Goal: Information Seeking & Learning: Learn about a topic

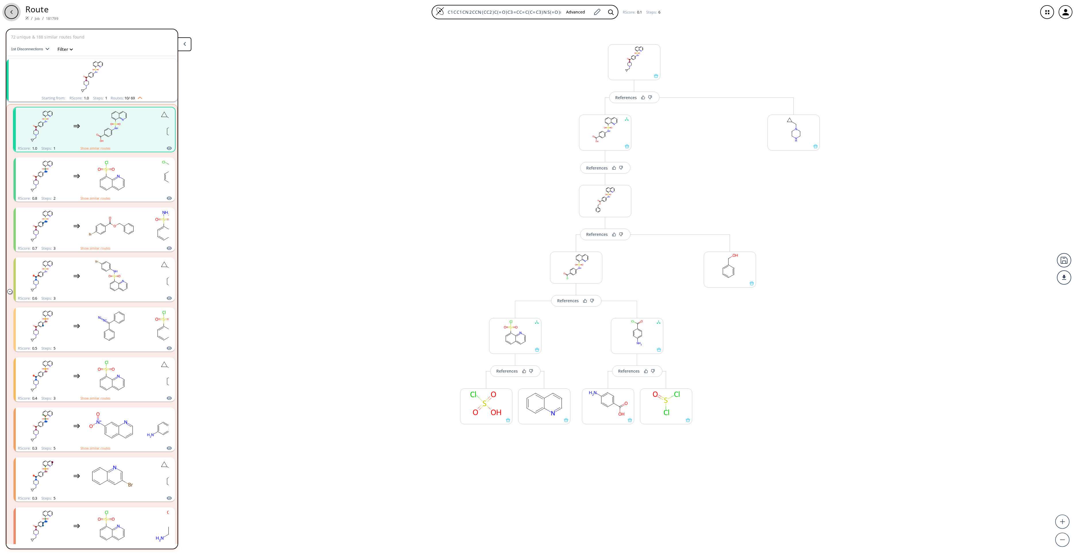
click at [13, 16] on div "button" at bounding box center [12, 12] width 14 height 14
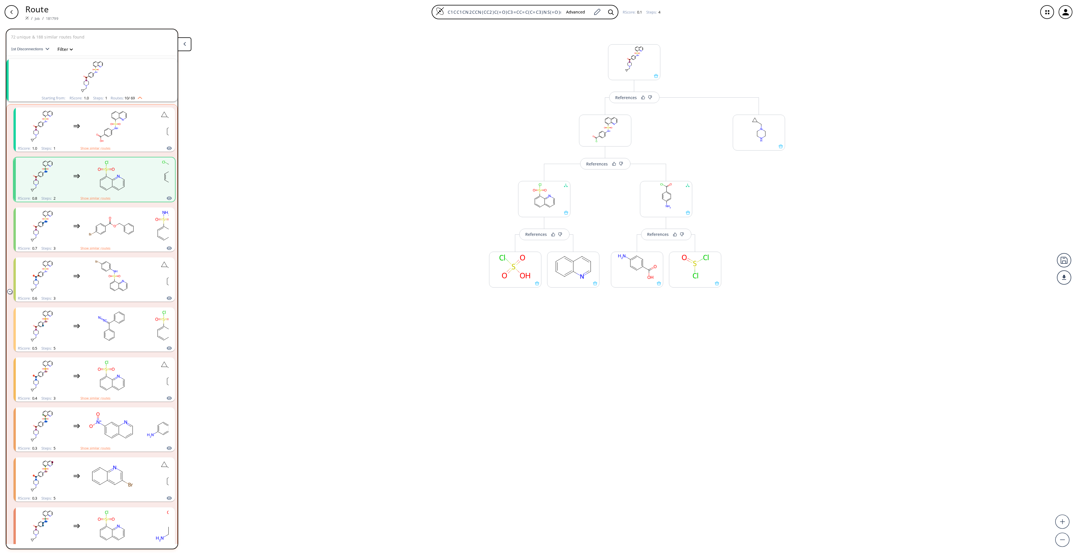
click at [13, 16] on div "button" at bounding box center [12, 12] width 14 height 14
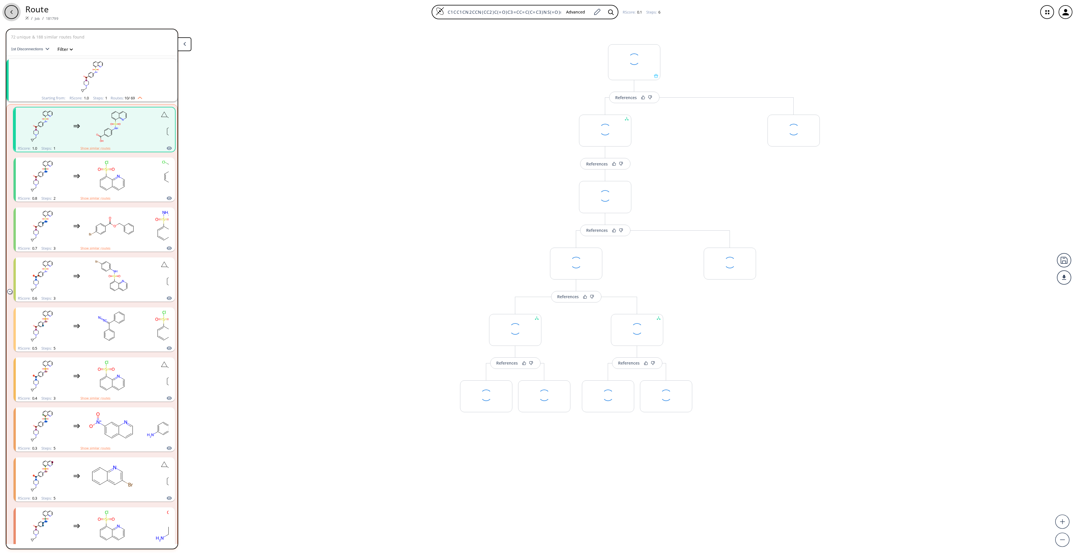
click at [13, 16] on div "button" at bounding box center [12, 12] width 14 height 14
click at [14, 16] on div "button" at bounding box center [12, 12] width 14 height 14
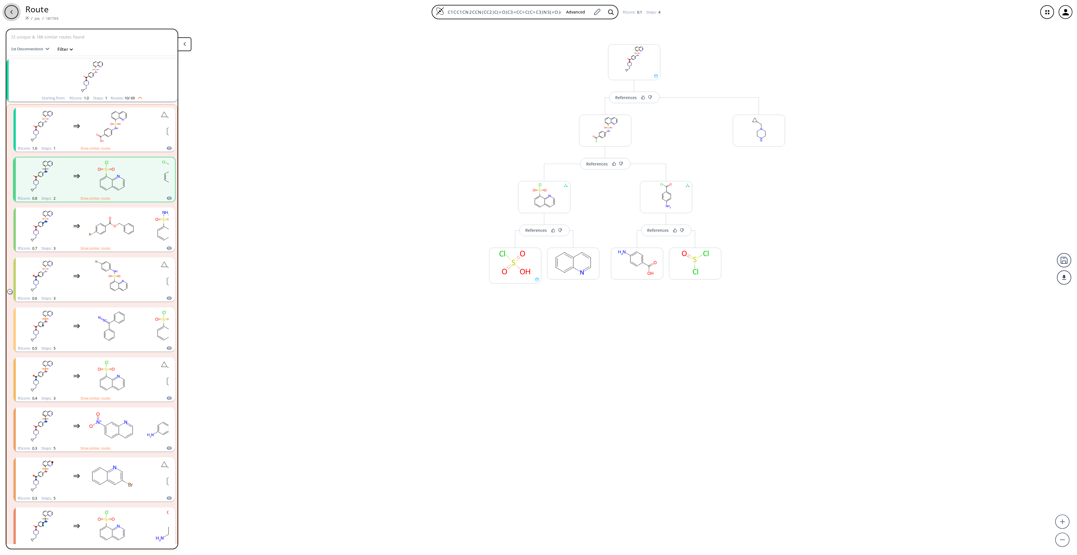
click at [16, 16] on div "button" at bounding box center [12, 12] width 14 height 14
click at [17, 19] on button "button" at bounding box center [11, 12] width 18 height 18
click at [16, 13] on div "button" at bounding box center [12, 12] width 14 height 14
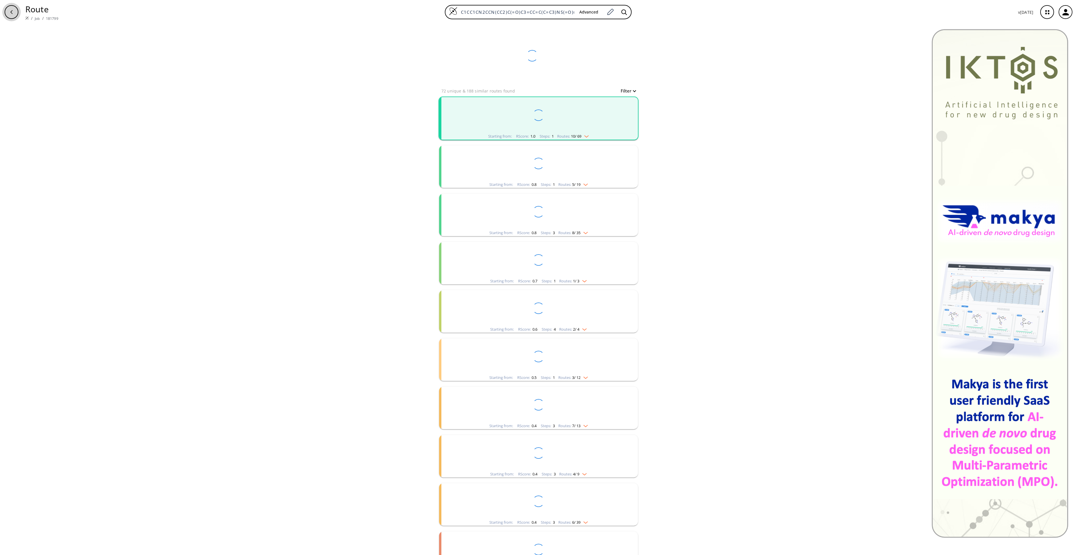
click at [16, 13] on div "button" at bounding box center [12, 12] width 14 height 14
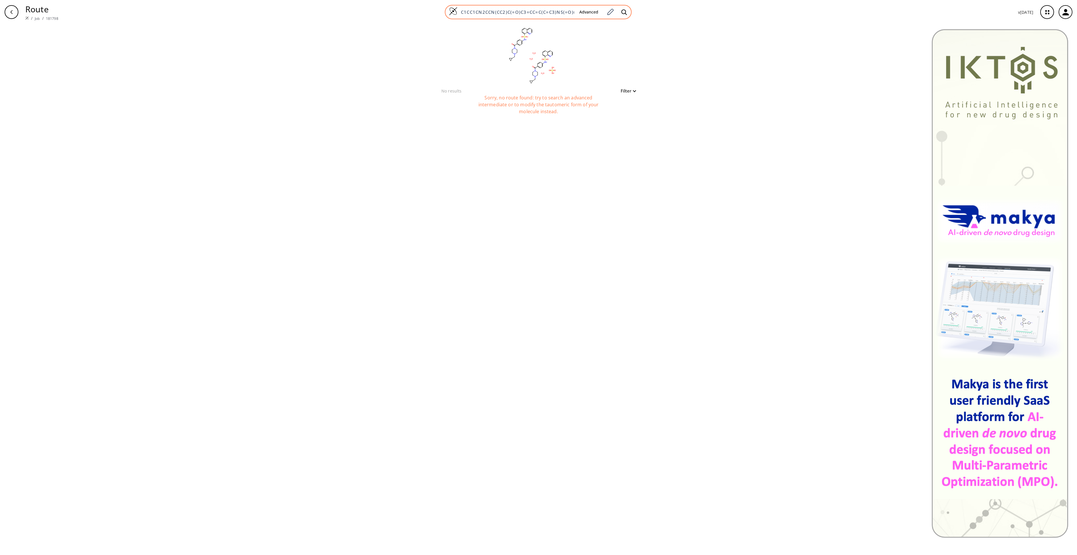
click at [539, 14] on input "C1CC1CN2CCN(CC2)C(=O)C3=CC=C(C=C3)NS(=O)(=O)C4=CC=CC5=C4N=CC=C5.C1CC1CN2CCN(CC2…" at bounding box center [515, 12] width 117 height 6
paste input "CO[C@H](COC1=CC=C(C=C1)C(F)(F)F)CSC2=CC(=C(C=C2)OCC(=O)O)C.C(CCN)C[C@@H](C(=O)O…"
type input "CCO[C@H](COC1=CC=C(C=C1)C(F)(F)F)CSC2=CC(=C(C=C2)OCC(=O)O)C.C(CCN)C[C@@H](C(=O)…"
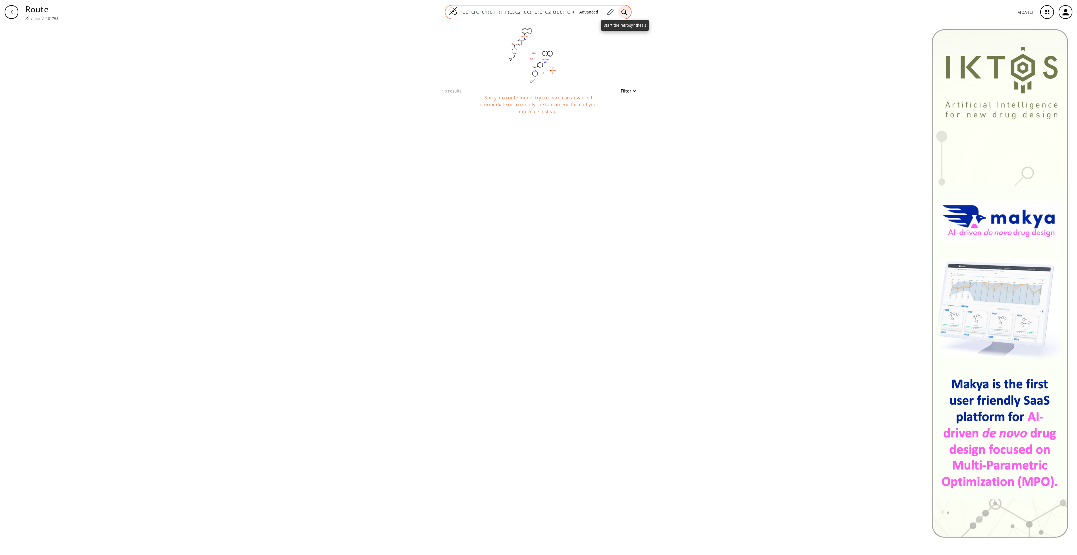
click at [622, 13] on icon at bounding box center [624, 12] width 6 height 6
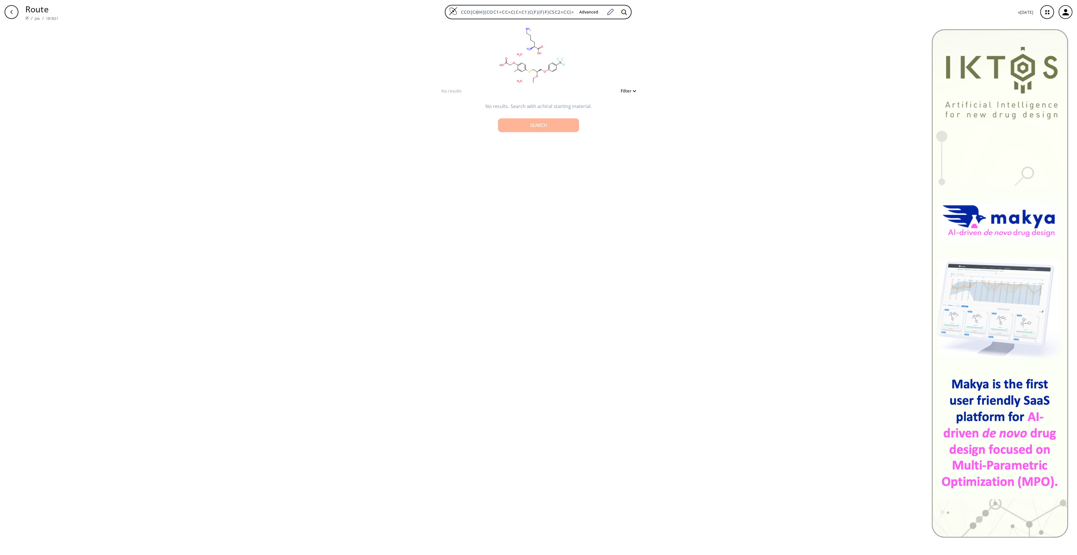
click at [526, 126] on div "Search" at bounding box center [538, 125] width 72 height 5
click at [414, 352] on div "clear Searching... 0 unique & 0 similar routes found Filter" at bounding box center [538, 289] width 1077 height 531
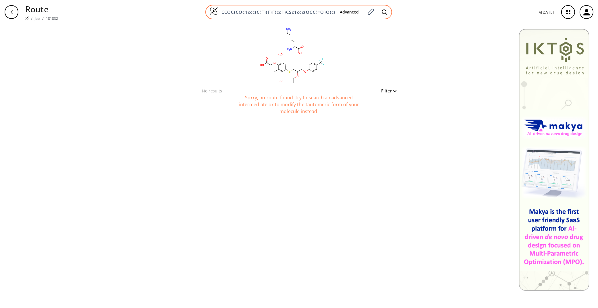
click at [301, 15] on div "CCOC(COc1ccc(C(F)(F)F)cc1)CSc1ccc(OCC(=O)O)c(C)c1.NCCCCC(N)C(=O)O.O.O Advanced" at bounding box center [298, 12] width 187 height 14
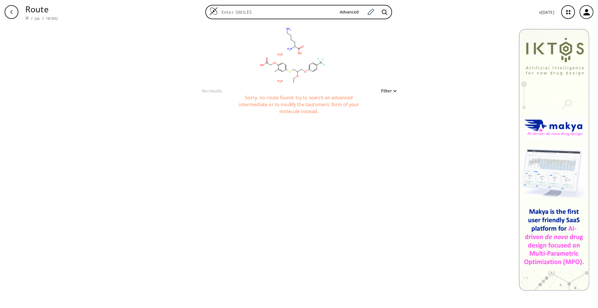
paste input "CCO[C@H](COC1=CC=C(C=C1)C(F)(F)F)CSC2=CC(=C(C=C2)OCC(=O)O)C"
type input "CCO[C@H](COC1=CC=C(C=C1)C(F)(F)F)CSC2=CC(=C(C=C2)OCC(=O)O)C"
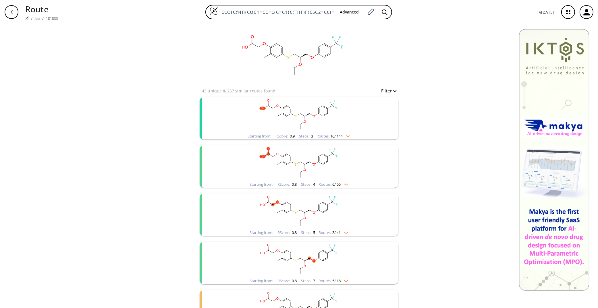
click at [352, 122] on rect "clusters" at bounding box center [298, 115] width 149 height 36
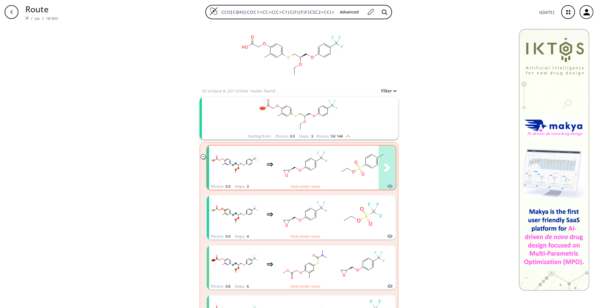
click at [337, 164] on icon "clusters" at bounding box center [363, 165] width 52 height 36
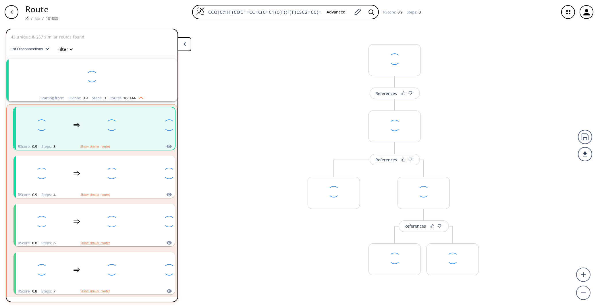
scroll to position [12, 0]
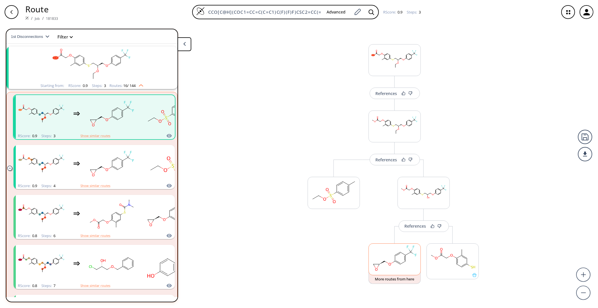
click at [392, 263] on rect at bounding box center [395, 258] width 52 height 29
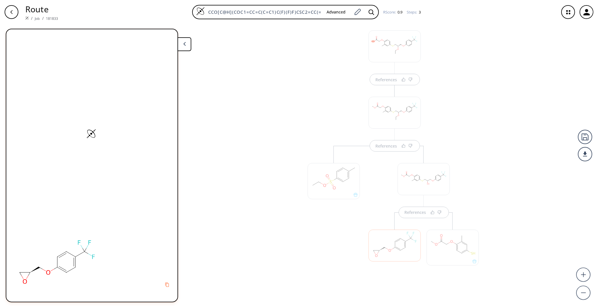
scroll to position [22, 0]
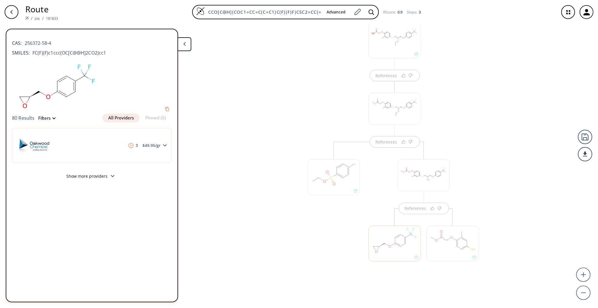
click at [451, 250] on div at bounding box center [453, 244] width 52 height 36
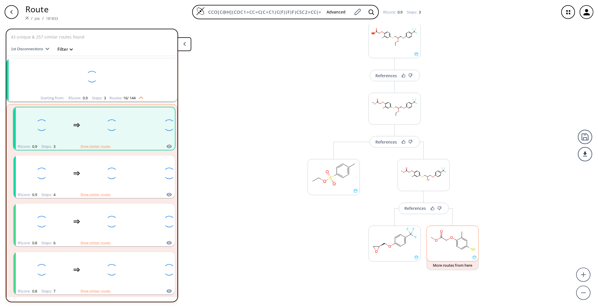
scroll to position [12, 0]
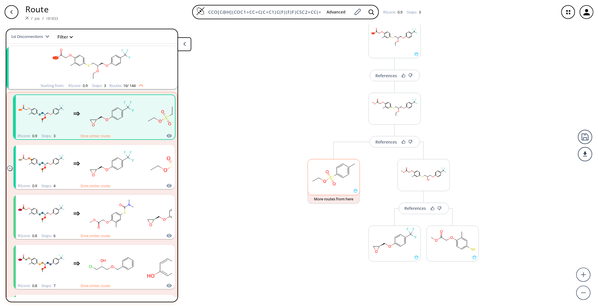
click at [335, 185] on rect at bounding box center [334, 173] width 52 height 29
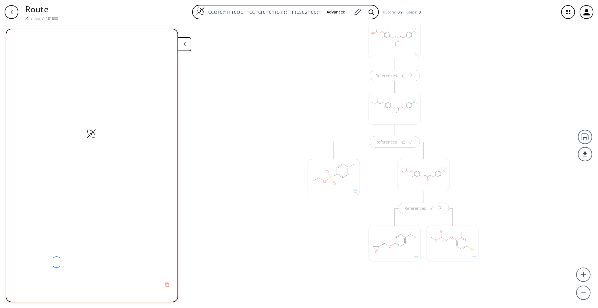
scroll to position [26, 0]
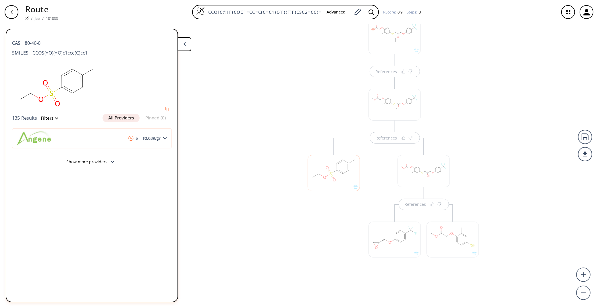
click at [329, 177] on div at bounding box center [334, 173] width 52 height 36
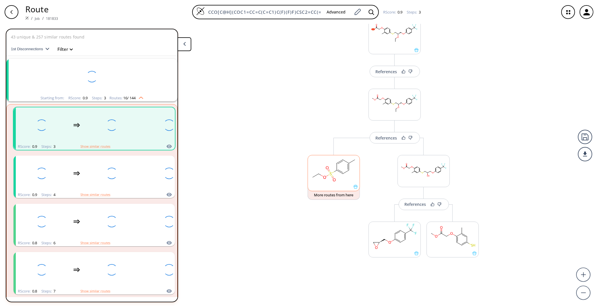
scroll to position [12, 0]
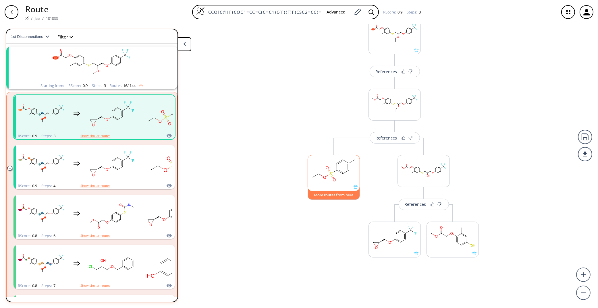
click at [335, 198] on button "More routes from here" at bounding box center [334, 194] width 52 height 12
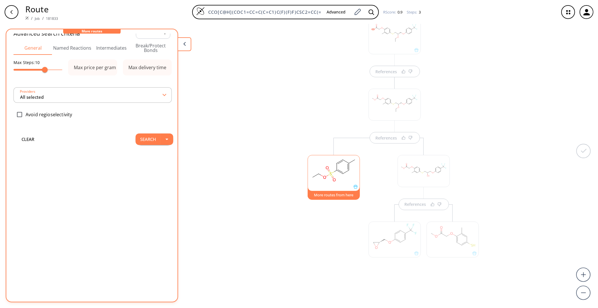
scroll to position [0, 0]
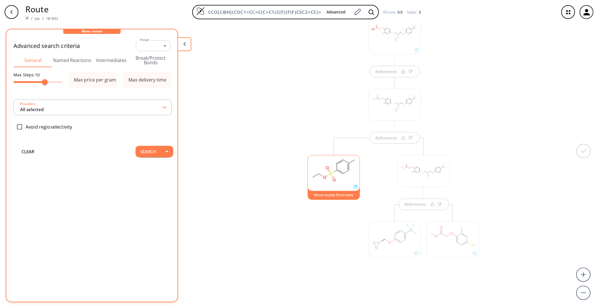
type input "All selected"
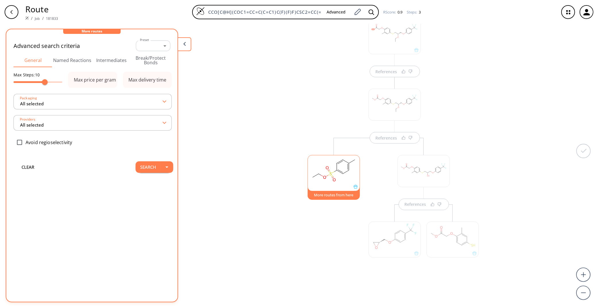
click at [336, 194] on button "More routes from here" at bounding box center [334, 194] width 52 height 12
click at [141, 168] on button "Search" at bounding box center [148, 166] width 25 height 11
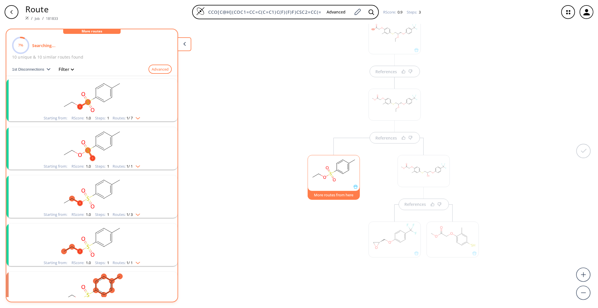
click at [102, 99] on ellipse "clusters" at bounding box center [103, 101] width 5 height 5
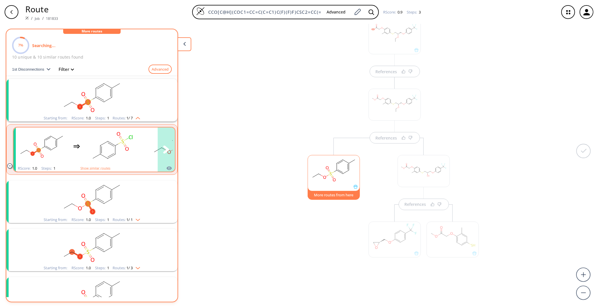
click at [121, 141] on ellipse "clusters" at bounding box center [122, 141] width 5 height 5
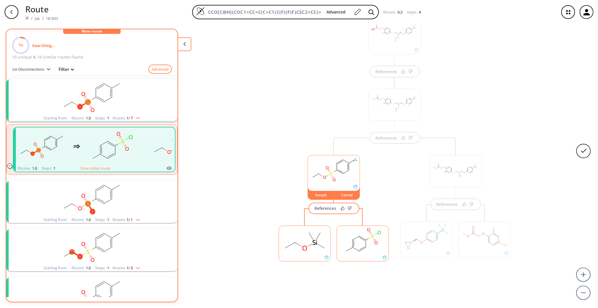
click at [295, 245] on rect at bounding box center [305, 240] width 52 height 29
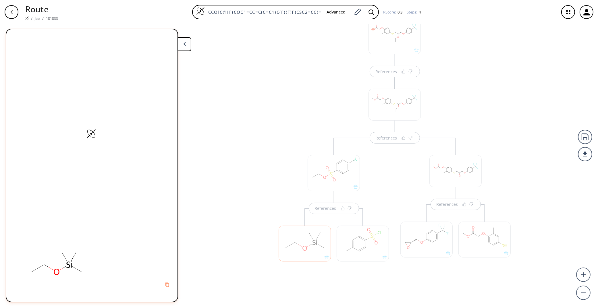
scroll to position [30, 0]
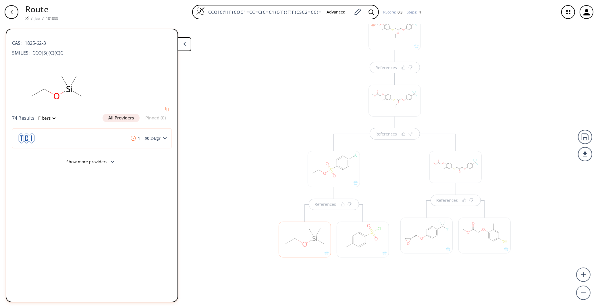
click at [363, 235] on div at bounding box center [363, 240] width 52 height 36
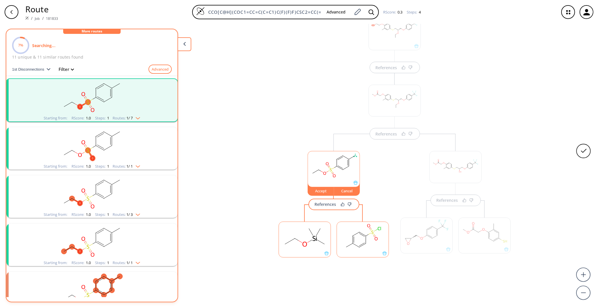
click at [364, 235] on ellipse at bounding box center [366, 236] width 5 height 5
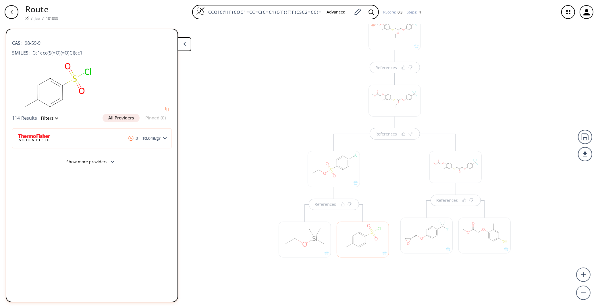
click at [242, 257] on div "References References References References" at bounding box center [299, 164] width 598 height 280
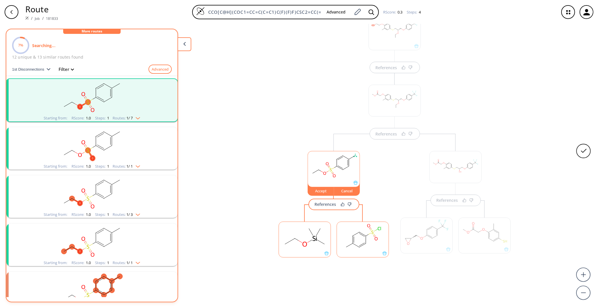
click at [147, 150] on rect "clusters" at bounding box center [91, 145] width 149 height 36
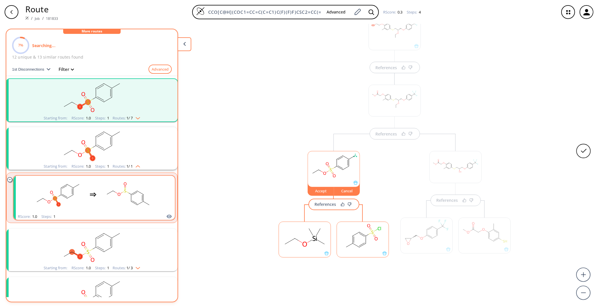
click at [122, 189] on rect "clusters" at bounding box center [128, 195] width 52 height 36
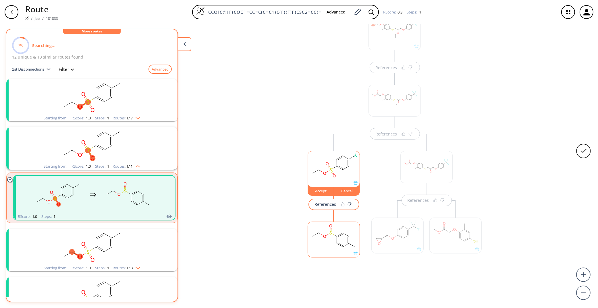
click at [329, 241] on rect at bounding box center [334, 236] width 52 height 29
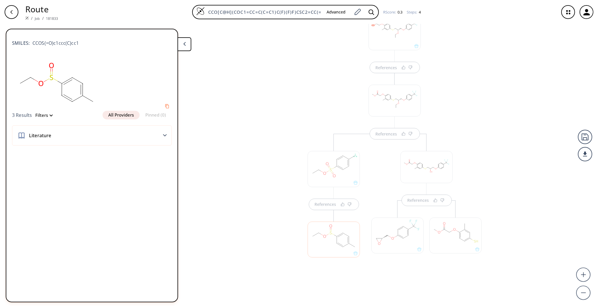
click at [329, 241] on div at bounding box center [334, 240] width 52 height 36
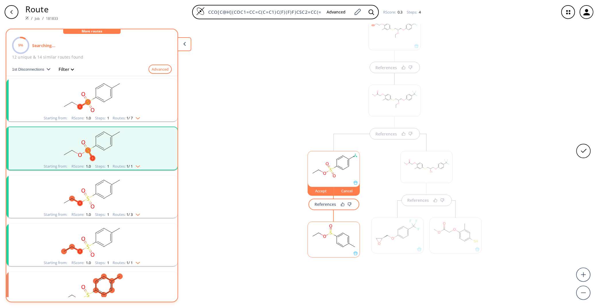
click at [90, 208] on ellipse "clusters" at bounding box center [92, 207] width 5 height 6
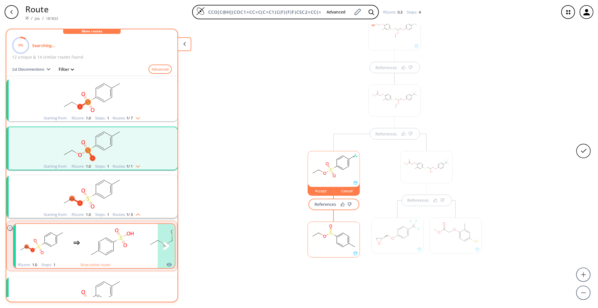
click at [107, 248] on rect "clusters" at bounding box center [112, 243] width 52 height 36
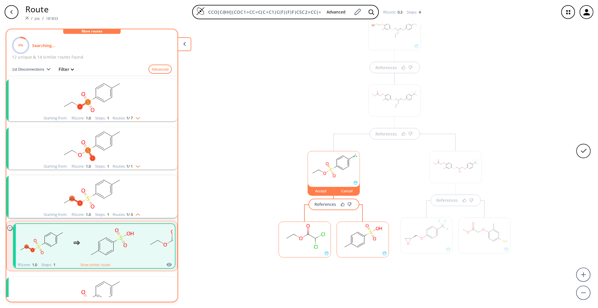
click at [294, 242] on rect at bounding box center [305, 236] width 52 height 29
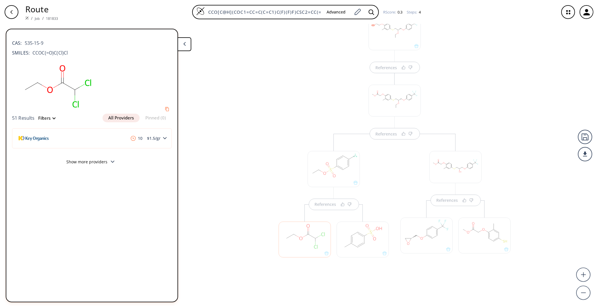
click at [343, 242] on div at bounding box center [363, 240] width 52 height 36
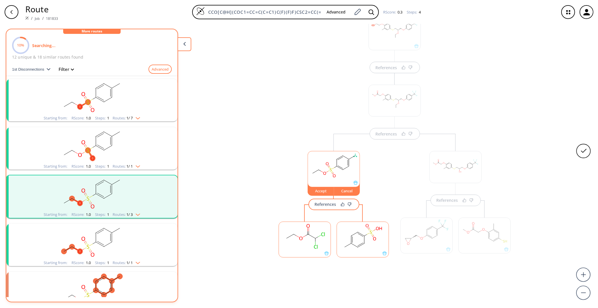
click at [352, 243] on rect at bounding box center [363, 236] width 52 height 29
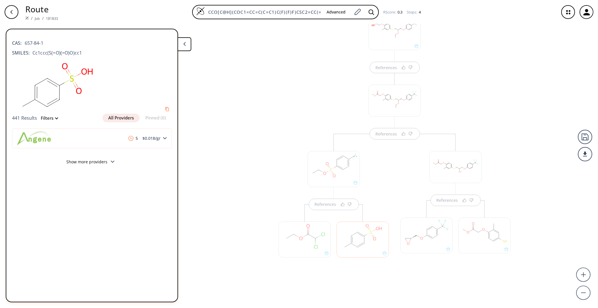
click at [230, 221] on div "References References References References" at bounding box center [299, 164] width 598 height 280
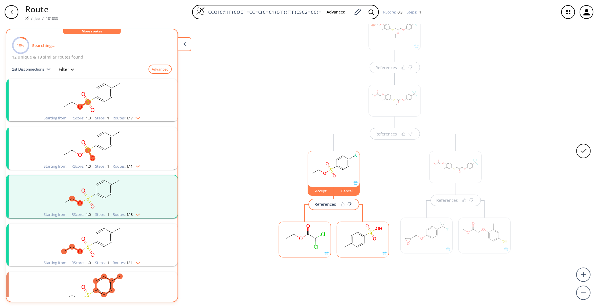
click at [116, 96] on rect "clusters" at bounding box center [91, 97] width 149 height 36
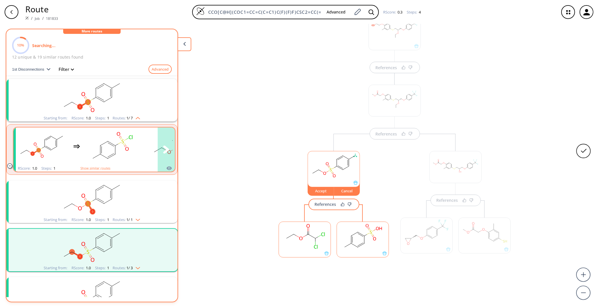
click at [115, 136] on rect "clusters" at bounding box center [112, 146] width 52 height 36
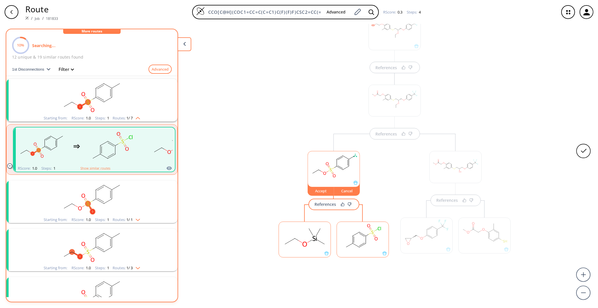
click at [299, 242] on rect at bounding box center [305, 236] width 52 height 29
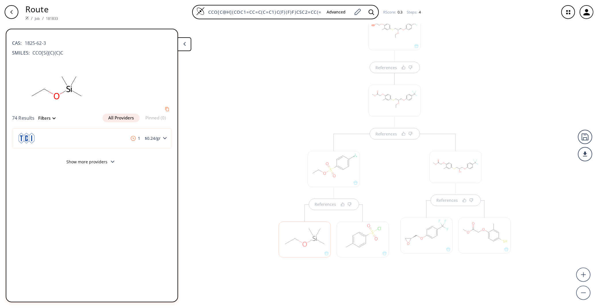
click at [358, 242] on div at bounding box center [363, 240] width 52 height 36
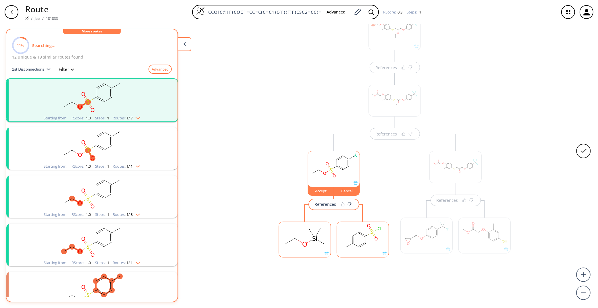
click at [358, 242] on rect at bounding box center [363, 236] width 52 height 29
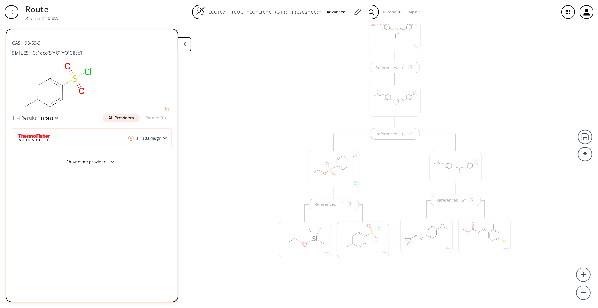
click at [267, 200] on div "References References References References" at bounding box center [394, 150] width 255 height 307
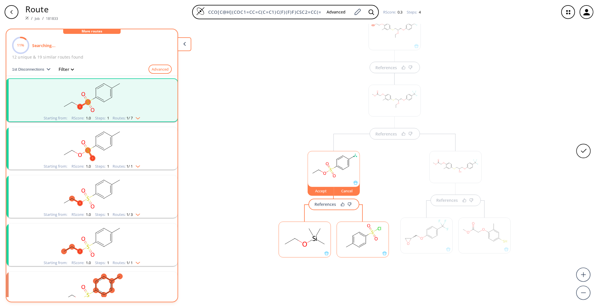
click at [312, 192] on div "Accept" at bounding box center [321, 190] width 26 height 3
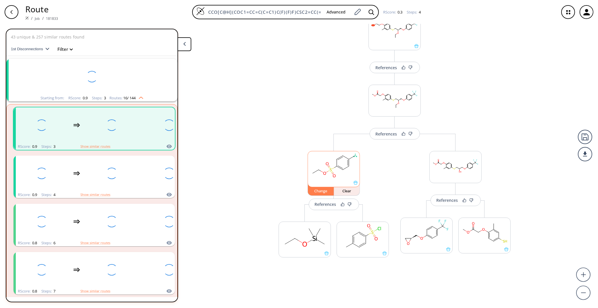
scroll to position [12, 0]
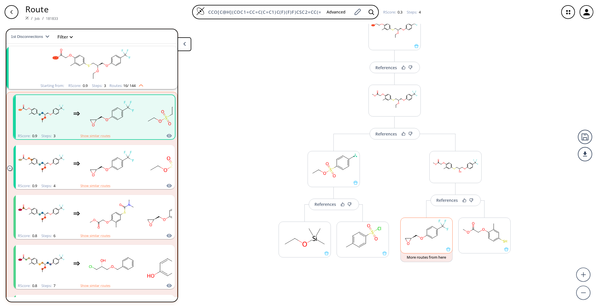
click at [415, 240] on rect at bounding box center [427, 232] width 52 height 29
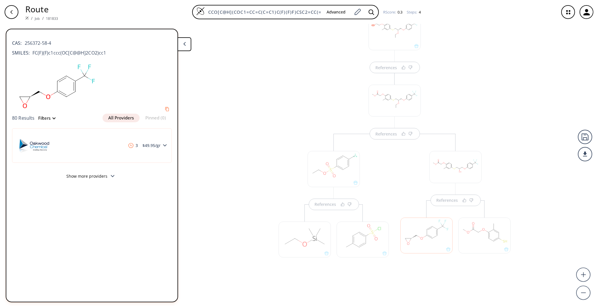
click at [418, 237] on div at bounding box center [426, 236] width 52 height 36
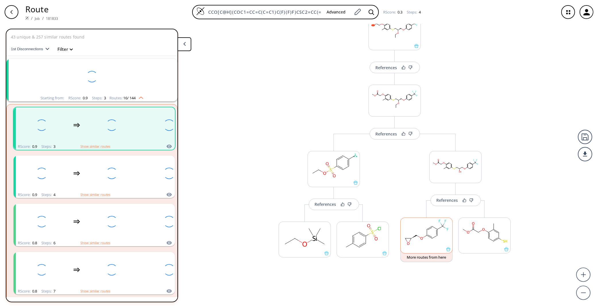
scroll to position [12, 0]
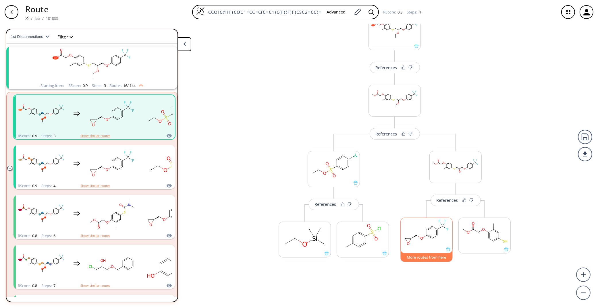
click at [427, 257] on button "More routes from here" at bounding box center [426, 256] width 52 height 12
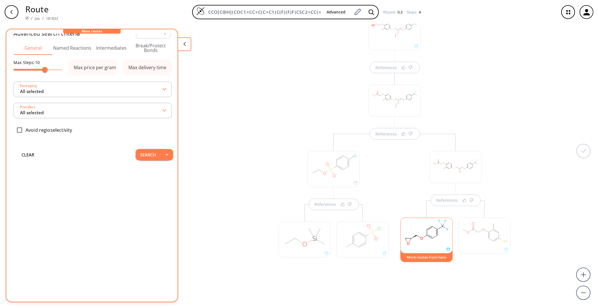
scroll to position [0, 0]
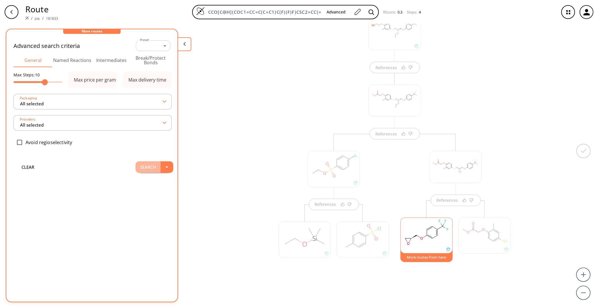
click at [142, 166] on button "Search" at bounding box center [148, 166] width 25 height 11
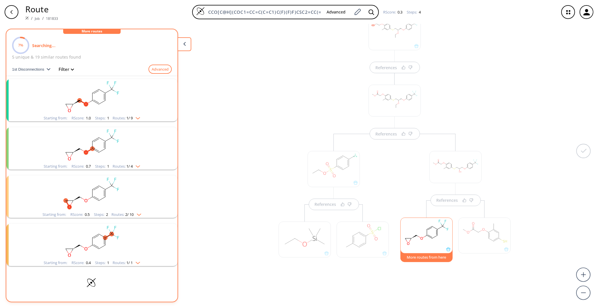
click at [128, 96] on rect "clusters" at bounding box center [91, 97] width 149 height 36
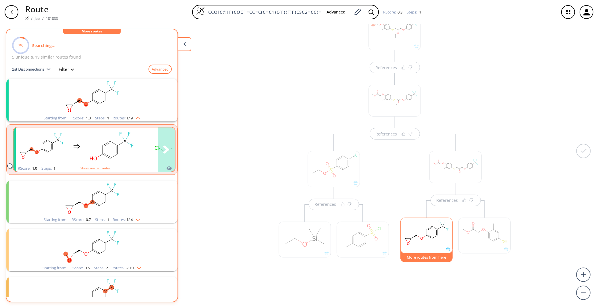
click at [138, 147] on div "clusters" at bounding box center [105, 147] width 179 height 38
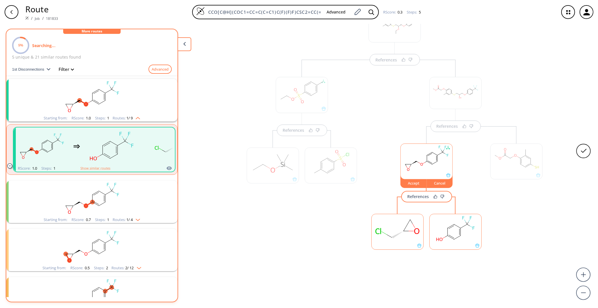
click at [398, 235] on rect at bounding box center [398, 228] width 52 height 29
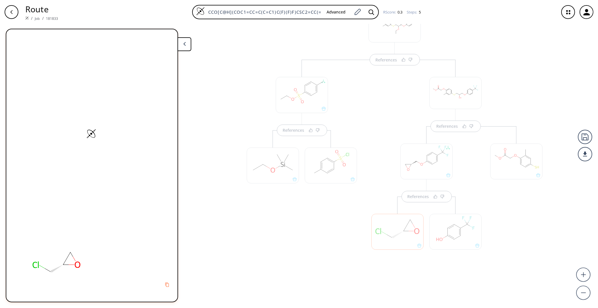
scroll to position [108, 0]
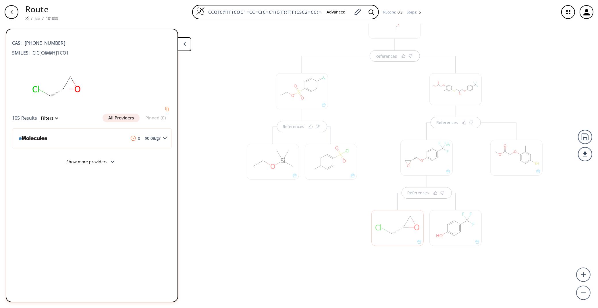
click at [456, 230] on div at bounding box center [455, 228] width 52 height 36
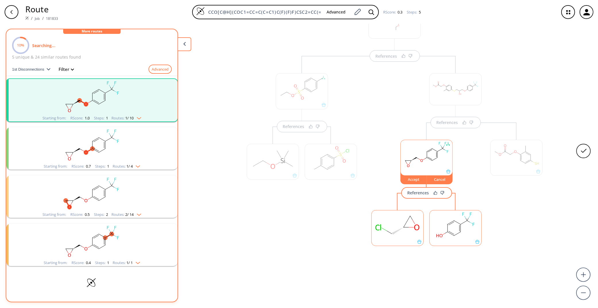
click at [456, 230] on rect at bounding box center [456, 225] width 52 height 29
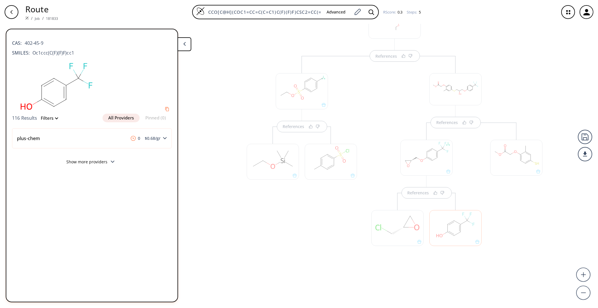
click at [218, 257] on div "References References References References References" at bounding box center [299, 164] width 598 height 280
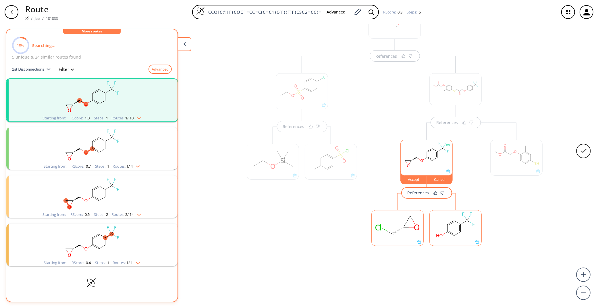
click at [403, 182] on button "Accept" at bounding box center [413, 178] width 26 height 12
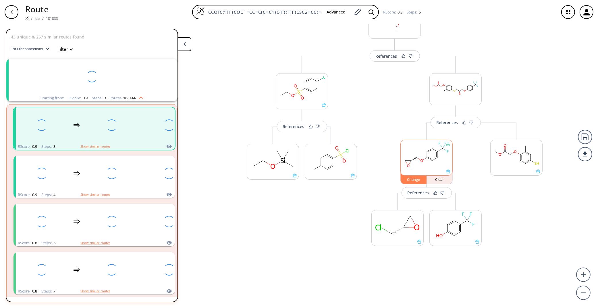
scroll to position [12, 0]
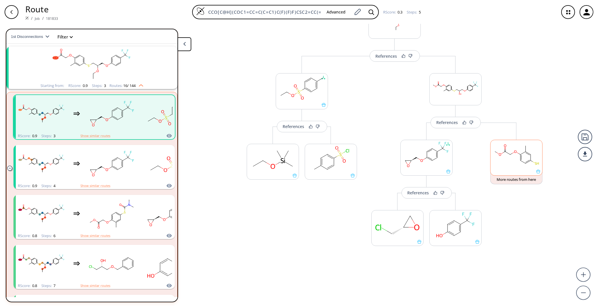
click at [517, 157] on rect at bounding box center [517, 154] width 52 height 29
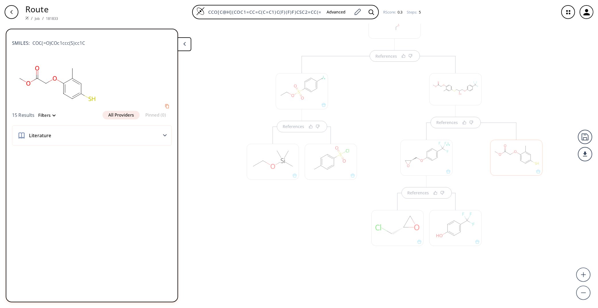
click at [519, 168] on div at bounding box center [516, 158] width 52 height 36
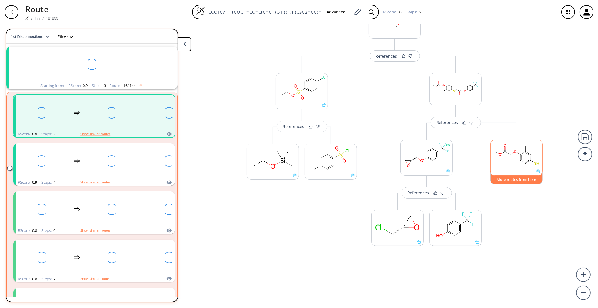
click at [523, 180] on button "More routes from here" at bounding box center [516, 178] width 52 height 12
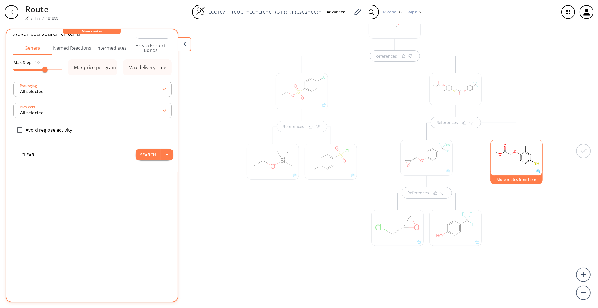
scroll to position [0, 0]
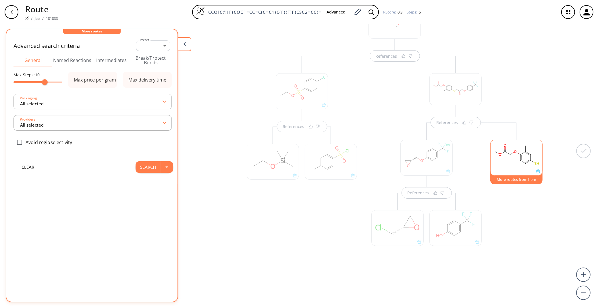
click at [526, 182] on button "More routes from here" at bounding box center [516, 178] width 52 height 12
click at [506, 160] on rect at bounding box center [517, 154] width 52 height 29
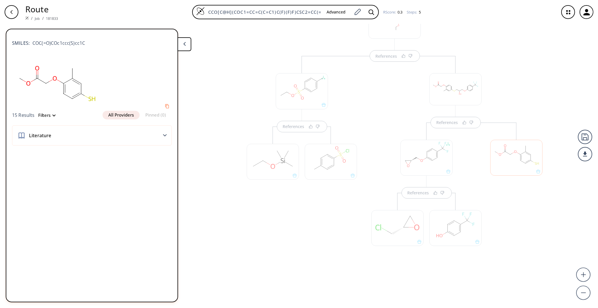
click at [506, 160] on div at bounding box center [516, 158] width 52 height 36
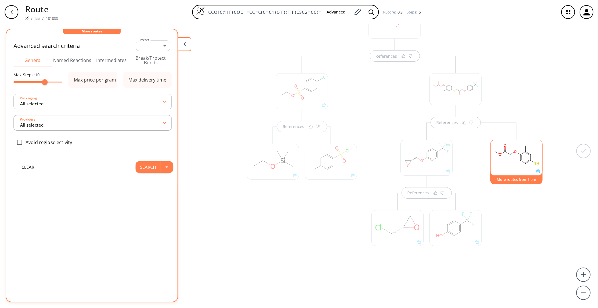
click at [506, 160] on rect at bounding box center [517, 154] width 52 height 29
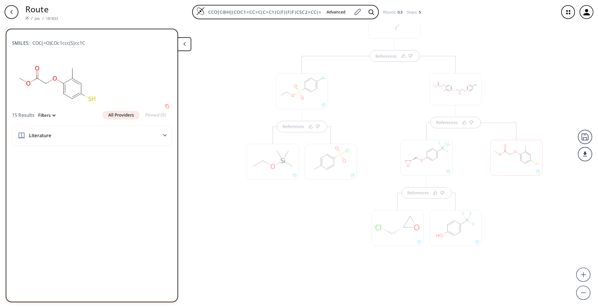
click at [512, 170] on div at bounding box center [516, 158] width 52 height 36
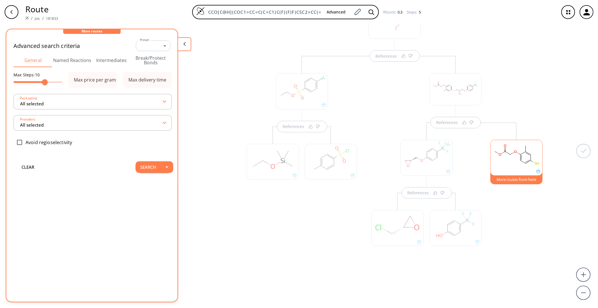
click at [519, 182] on button "More routes from here" at bounding box center [516, 178] width 52 height 12
click at [141, 165] on button "Search" at bounding box center [148, 166] width 25 height 11
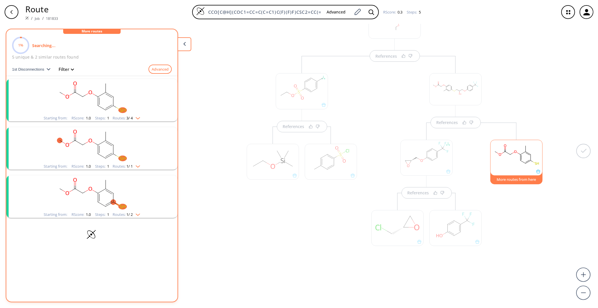
click at [132, 96] on rect "clusters" at bounding box center [91, 97] width 149 height 36
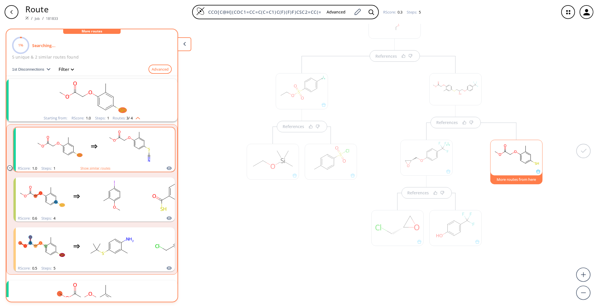
click at [122, 142] on rect "clusters" at bounding box center [129, 146] width 52 height 36
click at [131, 138] on rect "clusters" at bounding box center [128, 146] width 52 height 36
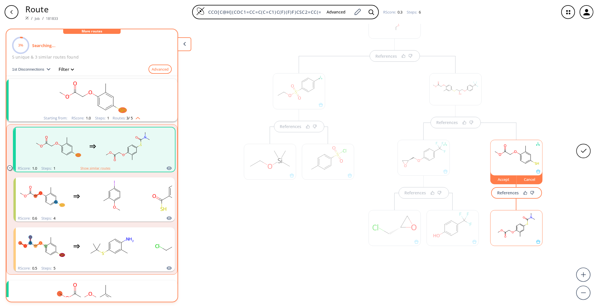
click at [503, 230] on rect at bounding box center [517, 225] width 52 height 29
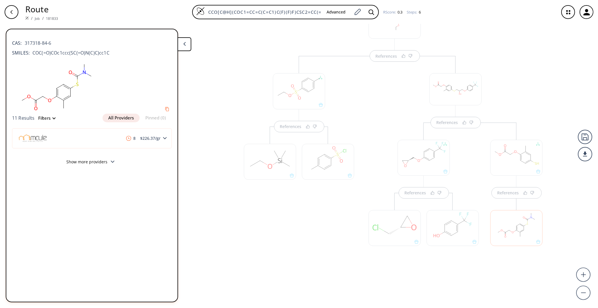
click at [503, 230] on div at bounding box center [516, 228] width 52 height 36
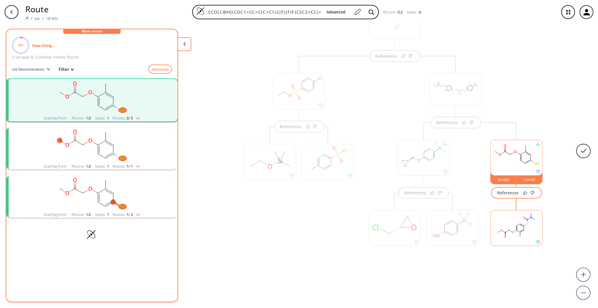
click at [510, 151] on rect at bounding box center [517, 154] width 52 height 29
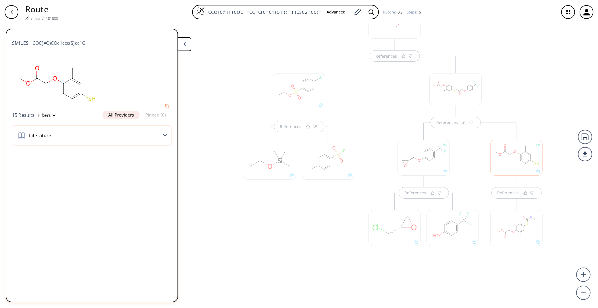
click at [510, 151] on div at bounding box center [516, 158] width 52 height 36
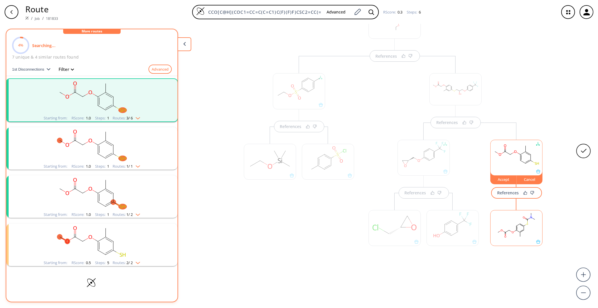
click at [103, 147] on rect "clusters" at bounding box center [91, 145] width 149 height 36
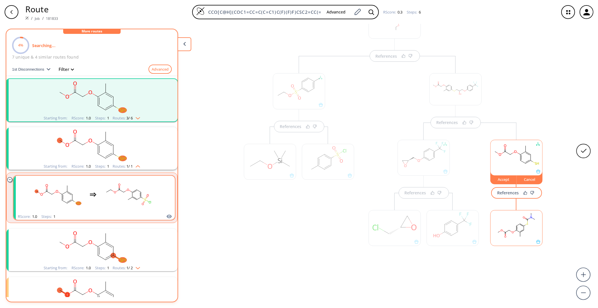
click at [119, 196] on rect "clusters" at bounding box center [128, 195] width 52 height 36
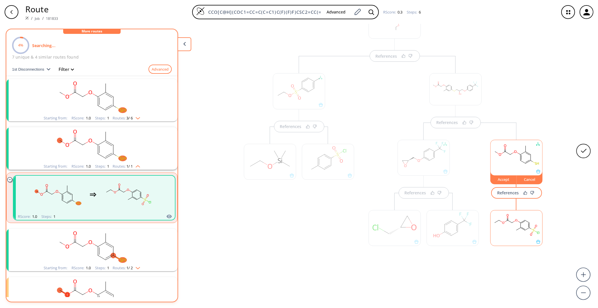
click at [515, 232] on ellipse at bounding box center [516, 230] width 3 height 3
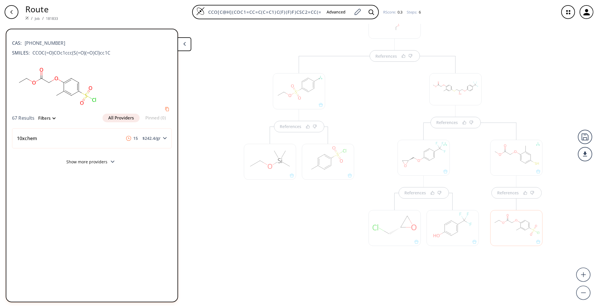
click at [523, 160] on div at bounding box center [516, 158] width 52 height 36
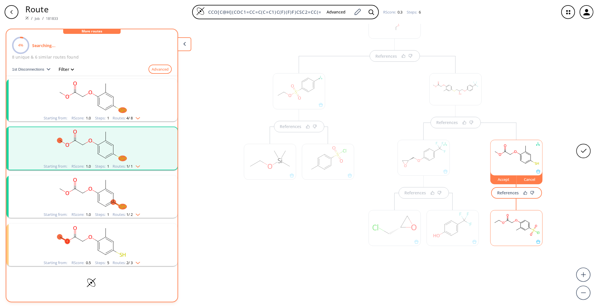
click at [93, 173] on li "Starting from: RScore : 1.0 Steps : 1 Routes: 1 / 2" at bounding box center [91, 197] width 171 height 48
click at [99, 185] on rect "clusters" at bounding box center [91, 194] width 149 height 36
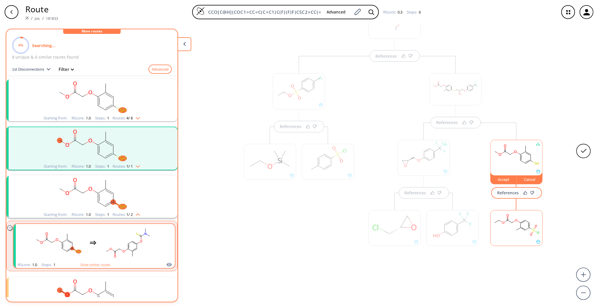
click at [118, 237] on rect "clusters" at bounding box center [128, 243] width 52 height 36
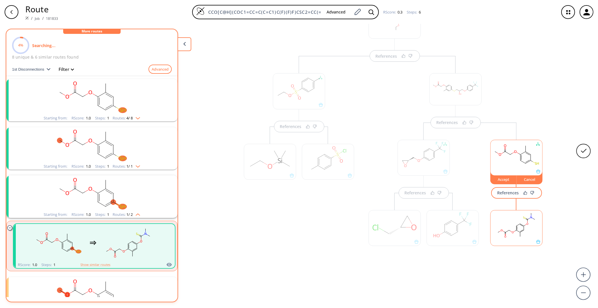
click at [510, 148] on rect at bounding box center [517, 154] width 52 height 29
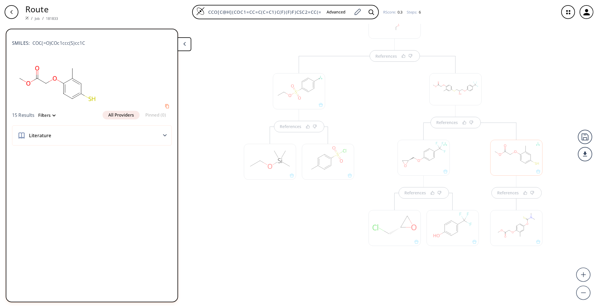
click at [511, 158] on div at bounding box center [516, 158] width 52 height 36
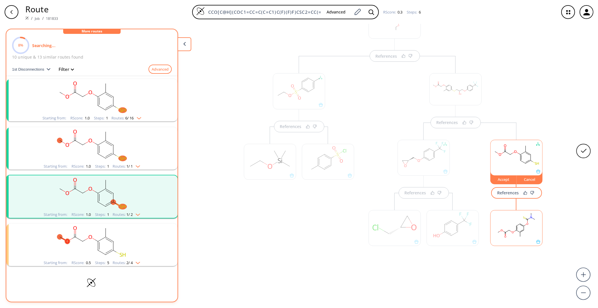
click at [139, 105] on rect "clusters" at bounding box center [91, 97] width 149 height 36
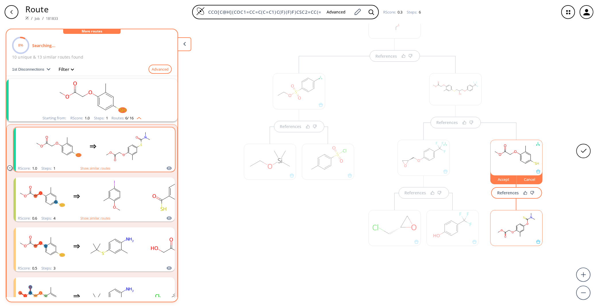
click at [132, 149] on rect "clusters" at bounding box center [128, 146] width 52 height 36
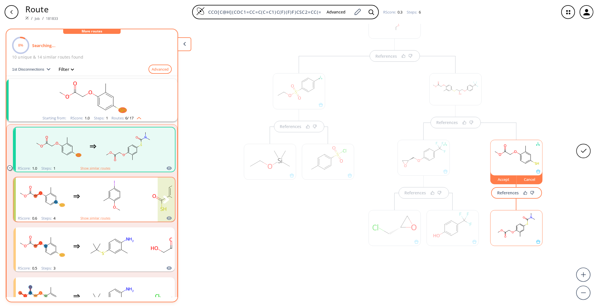
click at [132, 191] on rect "clusters" at bounding box center [112, 196] width 52 height 36
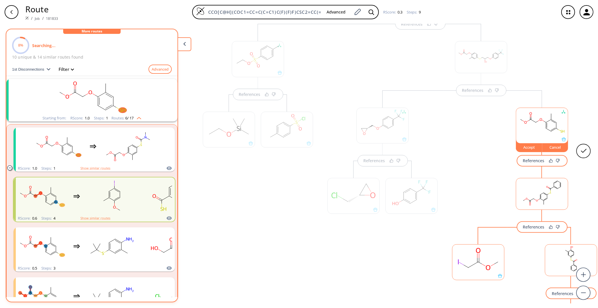
scroll to position [112, 0]
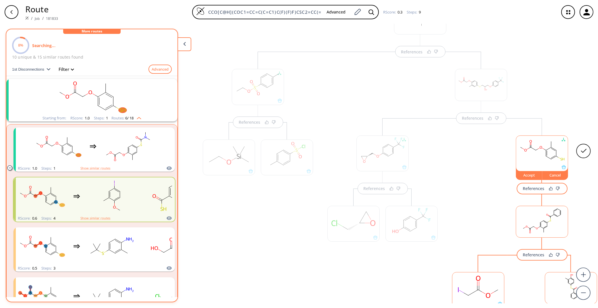
click at [112, 102] on rect "clusters" at bounding box center [91, 97] width 149 height 36
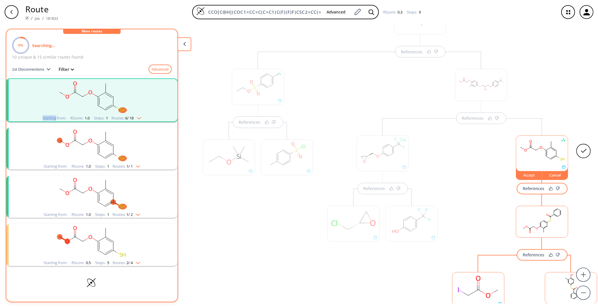
click at [112, 102] on rect "clusters" at bounding box center [91, 97] width 149 height 36
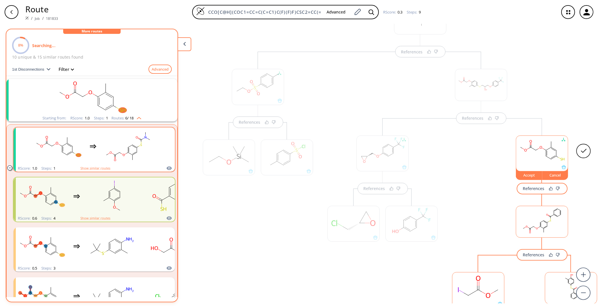
click at [102, 131] on rect "clusters" at bounding box center [128, 146] width 52 height 36
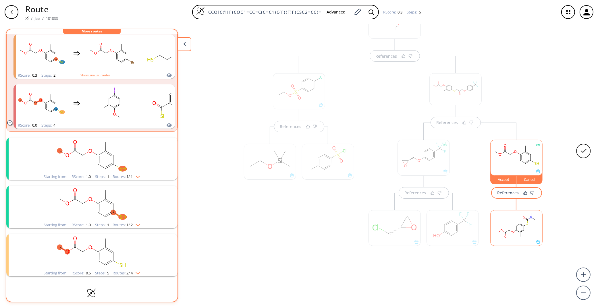
scroll to position [303, 0]
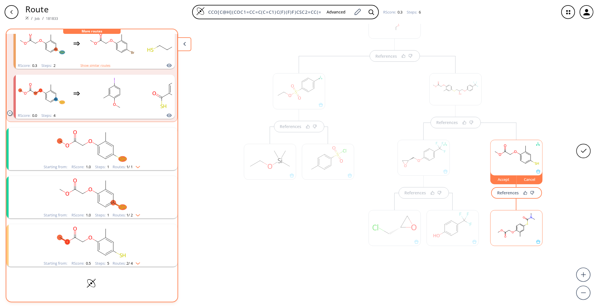
click at [95, 142] on rect "clusters" at bounding box center [91, 146] width 149 height 36
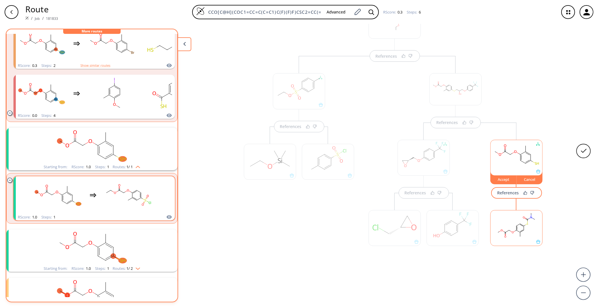
click at [102, 192] on icon "clusters" at bounding box center [128, 195] width 52 height 36
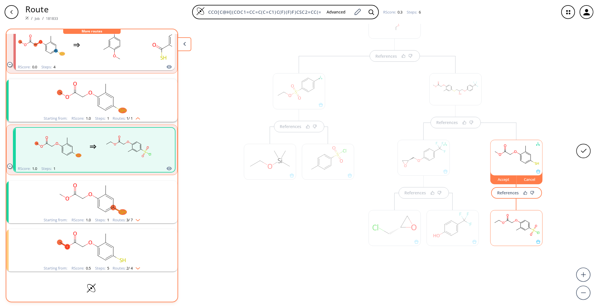
scroll to position [357, 0]
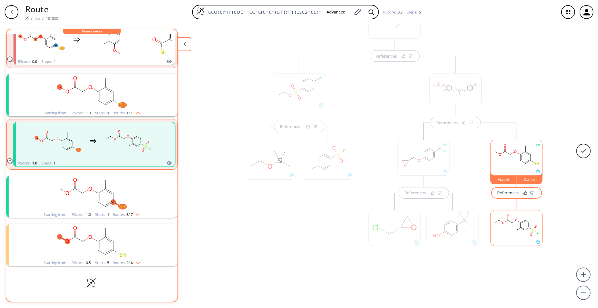
click at [121, 187] on rect "clusters" at bounding box center [91, 194] width 149 height 36
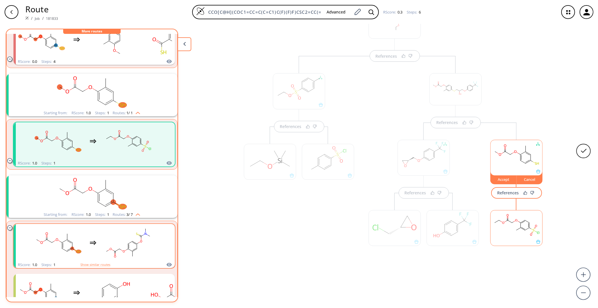
click at [115, 239] on rect "clusters" at bounding box center [128, 243] width 52 height 36
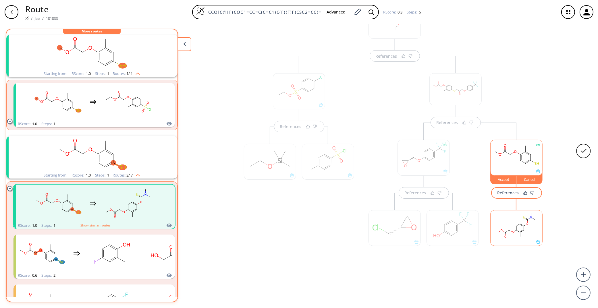
scroll to position [446, 0]
click at [502, 231] on rect at bounding box center [517, 225] width 52 height 29
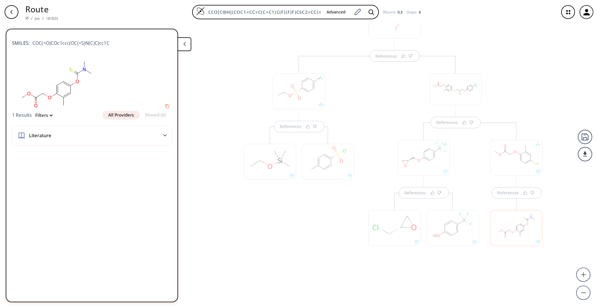
click at [502, 231] on div at bounding box center [516, 228] width 52 height 36
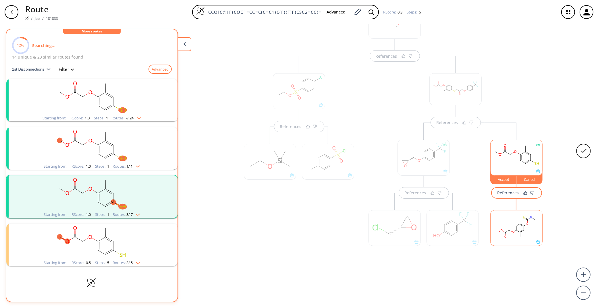
click at [502, 231] on rect at bounding box center [517, 225] width 52 height 29
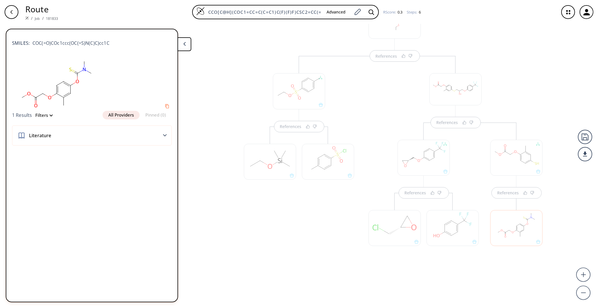
click at [520, 228] on div at bounding box center [516, 228] width 52 height 36
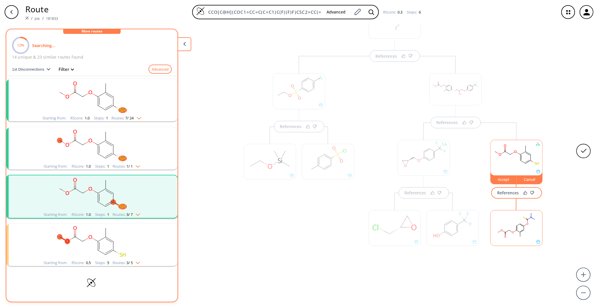
click at [520, 228] on rect at bounding box center [517, 225] width 52 height 29
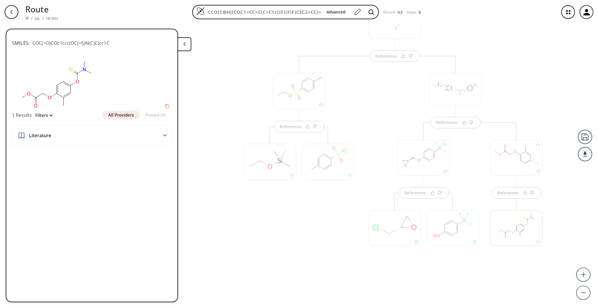
click at [519, 228] on div at bounding box center [516, 228] width 52 height 36
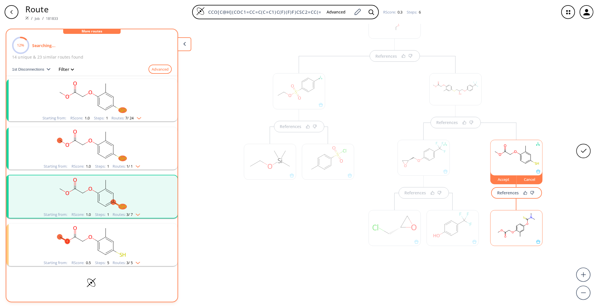
click at [82, 90] on rect "clusters" at bounding box center [91, 97] width 149 height 36
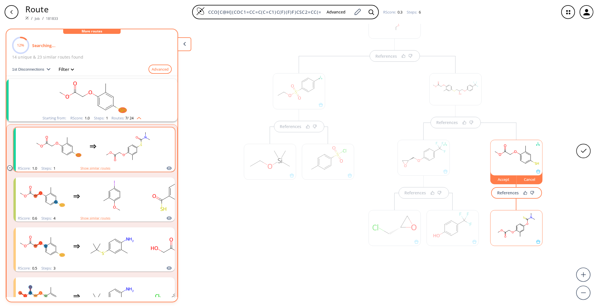
click at [99, 143] on div "clusters" at bounding box center [93, 147] width 122 height 38
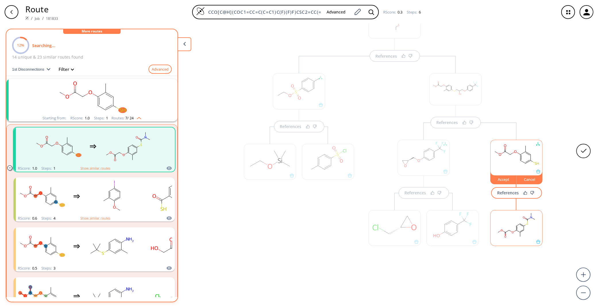
click at [515, 230] on ellipse at bounding box center [516, 230] width 3 height 3
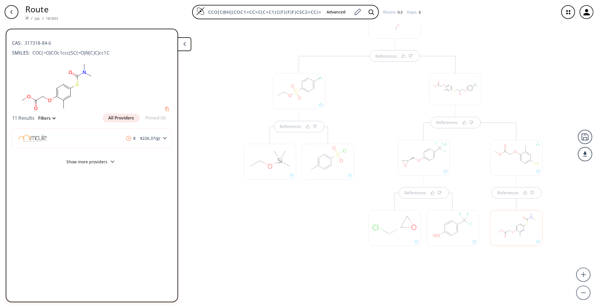
click at [515, 230] on div at bounding box center [516, 228] width 52 height 36
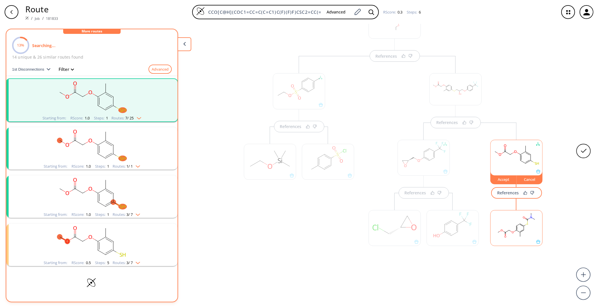
click at [504, 179] on div "Accept" at bounding box center [504, 179] width 26 height 3
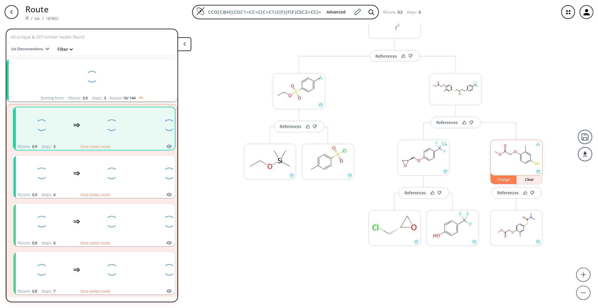
scroll to position [12, 0]
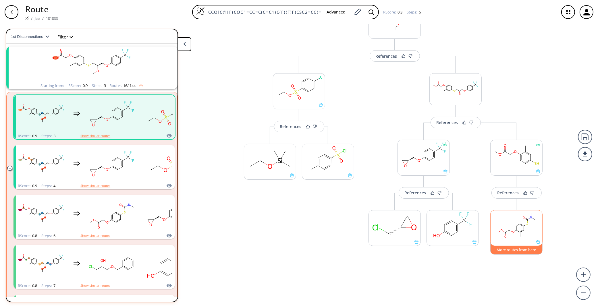
click at [515, 249] on button "More routes from here" at bounding box center [516, 248] width 52 height 12
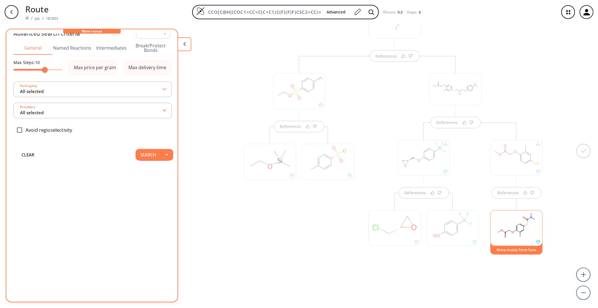
scroll to position [18, 0]
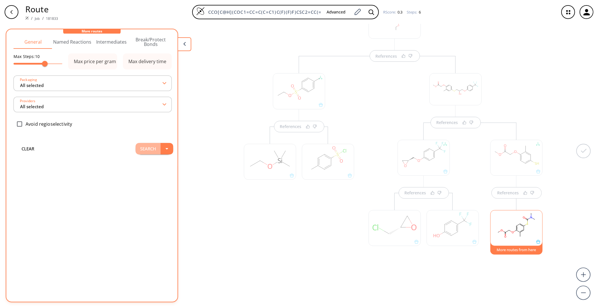
click at [136, 149] on button "Search" at bounding box center [148, 148] width 25 height 11
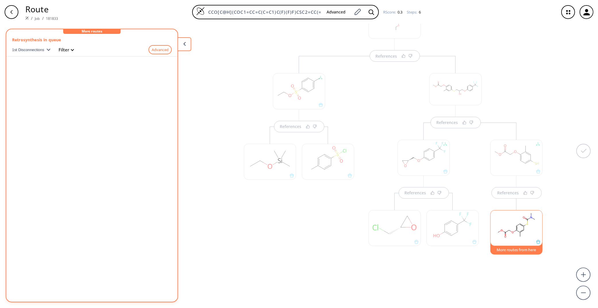
scroll to position [0, 0]
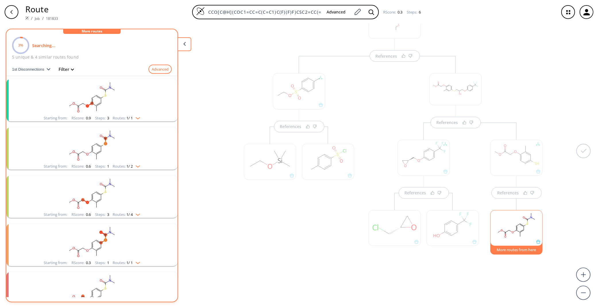
click at [123, 111] on rect "clusters" at bounding box center [91, 97] width 149 height 36
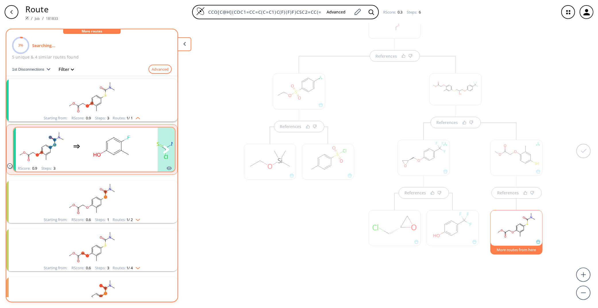
click at [131, 144] on rect "clusters" at bounding box center [112, 146] width 52 height 36
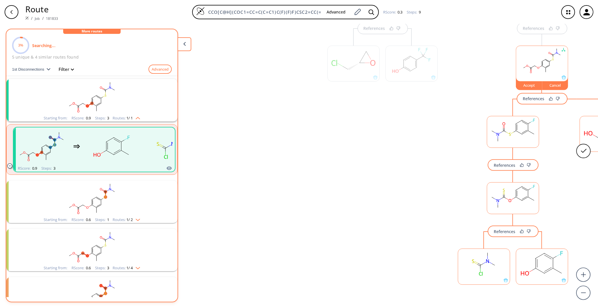
scroll to position [275, 0]
drag, startPoint x: 394, startPoint y: 207, endPoint x: 257, endPoint y: 209, distance: 137.3
click at [257, 209] on div "References References References References References References Accept Cancel…" at bounding box center [324, 164] width 649 height 280
click at [469, 272] on rect at bounding box center [484, 260] width 52 height 29
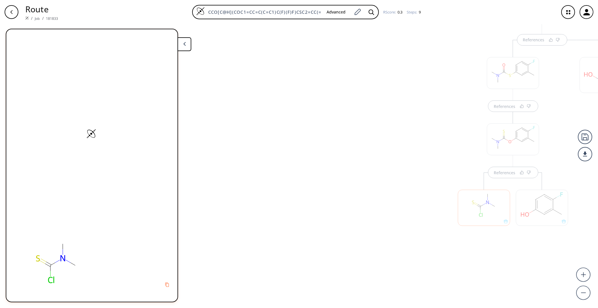
scroll to position [346, 0]
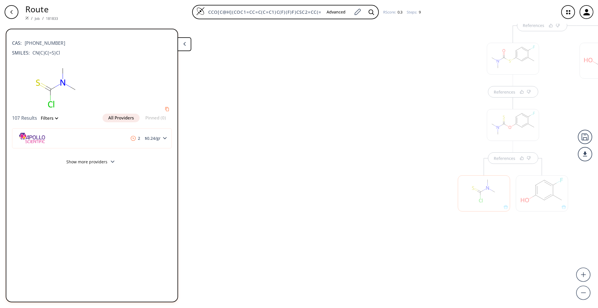
click at [543, 173] on div at bounding box center [542, 190] width 58 height 65
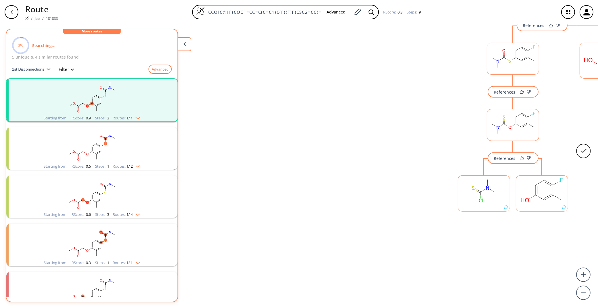
click at [555, 190] on rect at bounding box center [542, 190] width 52 height 29
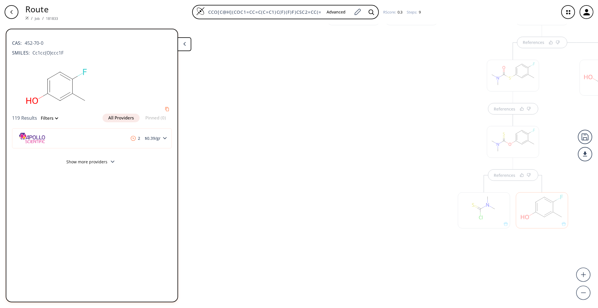
scroll to position [321, 0]
drag, startPoint x: 361, startPoint y: 160, endPoint x: 185, endPoint y: 185, distance: 177.9
click at [185, 185] on div "References References References References References References References Re…" at bounding box center [324, 164] width 649 height 280
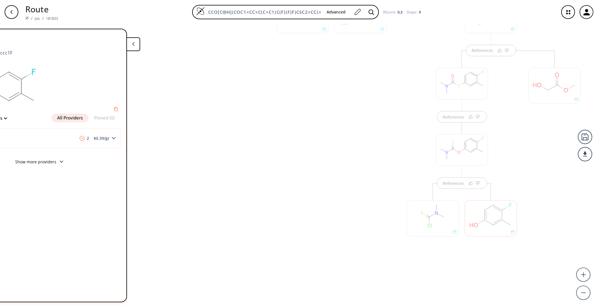
click at [545, 90] on div at bounding box center [555, 86] width 52 height 36
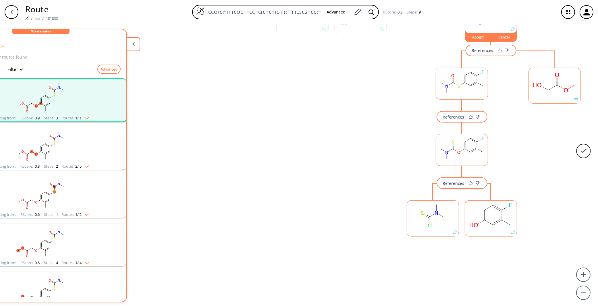
click at [545, 90] on rect at bounding box center [555, 82] width 52 height 29
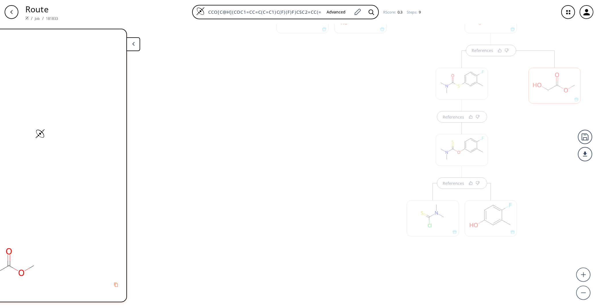
scroll to position [346, 0]
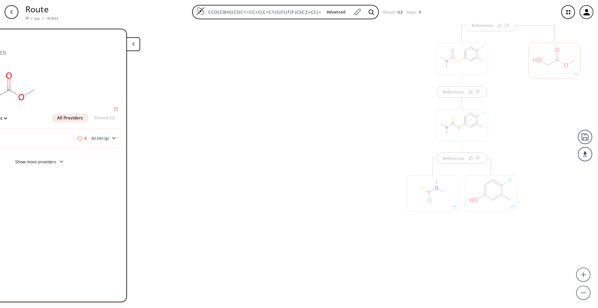
click at [319, 202] on div "References" at bounding box center [332, 77] width 122 height 384
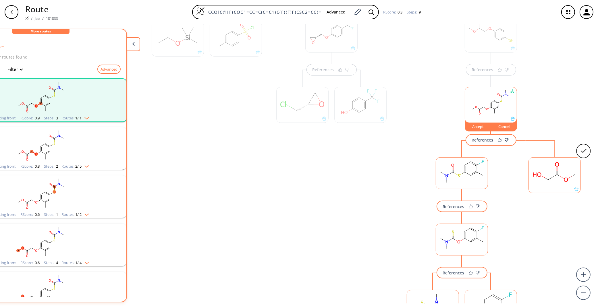
scroll to position [0, 0]
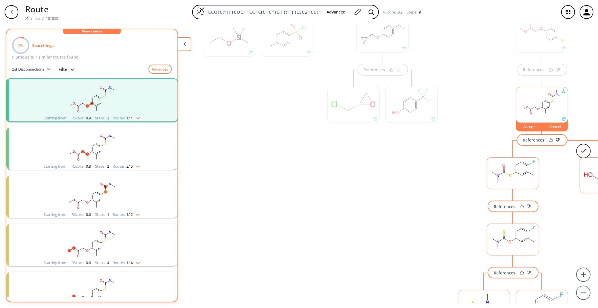
click at [91, 148] on rect "clusters" at bounding box center [91, 145] width 149 height 36
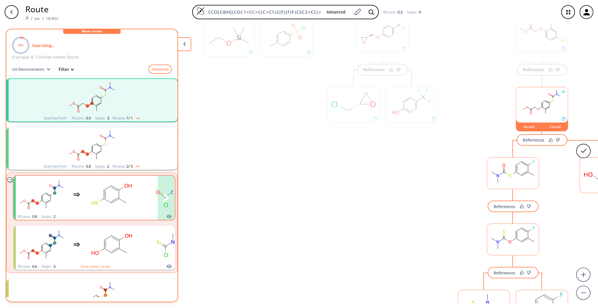
click at [119, 197] on ellipse "clusters" at bounding box center [118, 198] width 5 height 5
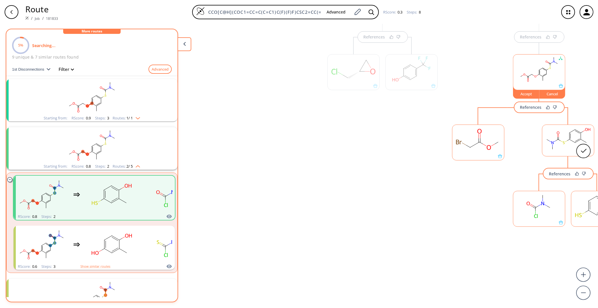
scroll to position [0, 55]
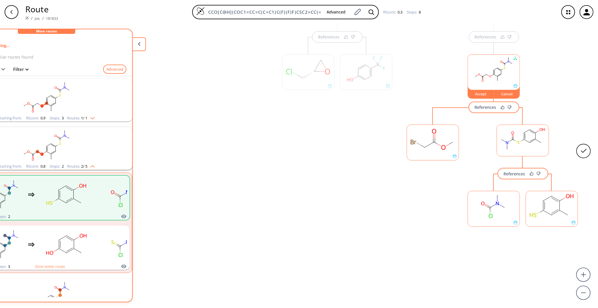
click at [417, 139] on rect at bounding box center [433, 139] width 52 height 29
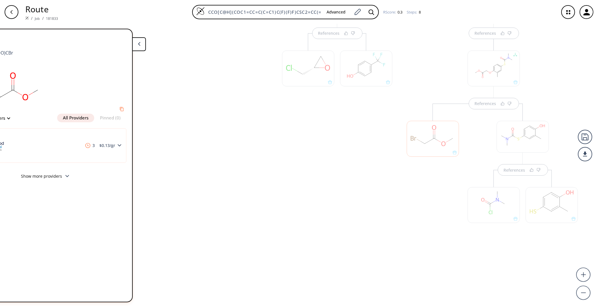
click at [489, 201] on div at bounding box center [494, 205] width 52 height 36
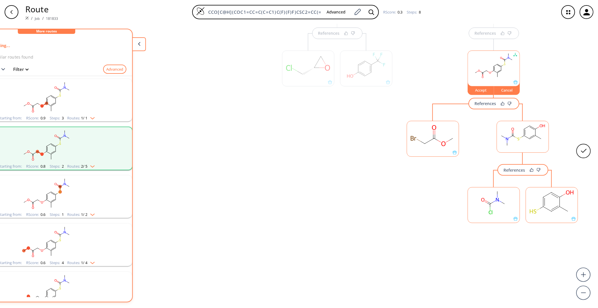
click at [492, 206] on rect at bounding box center [494, 202] width 52 height 29
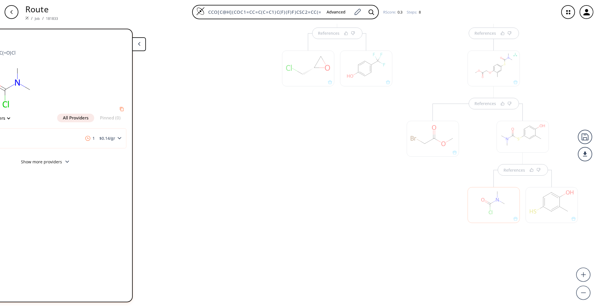
click at [553, 208] on div at bounding box center [552, 205] width 52 height 36
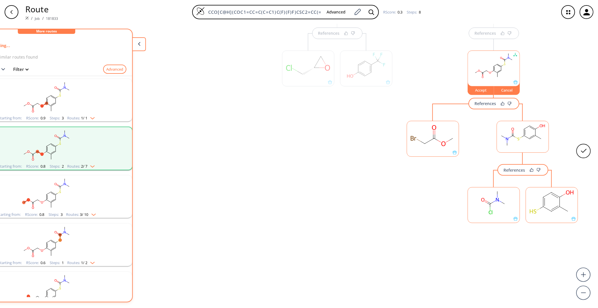
click at [553, 208] on rect at bounding box center [552, 202] width 52 height 29
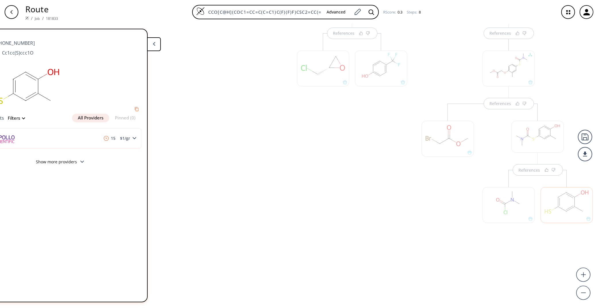
scroll to position [0, 0]
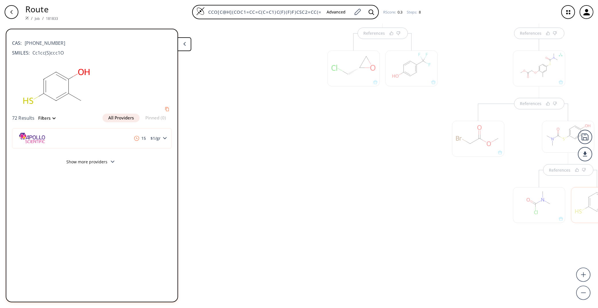
click at [390, 234] on div "References" at bounding box center [383, 116] width 122 height 307
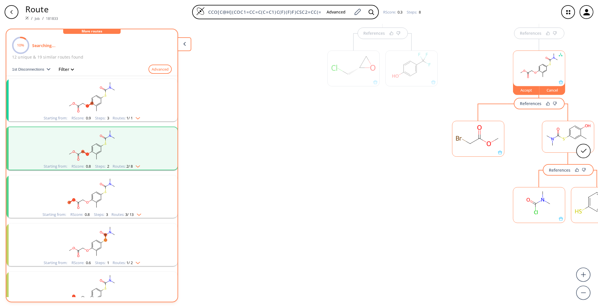
click at [95, 88] on rect "clusters" at bounding box center [91, 97] width 149 height 36
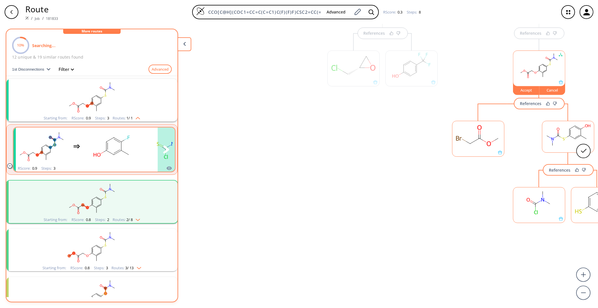
click at [116, 150] on rect "clusters" at bounding box center [112, 146] width 52 height 36
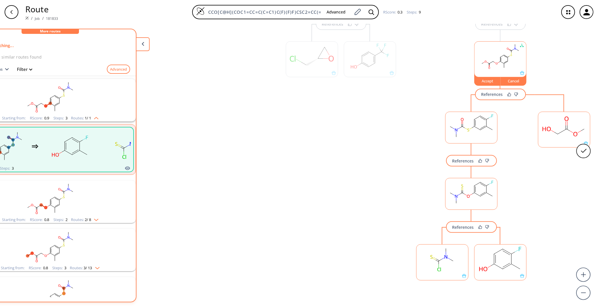
scroll to position [0, 47]
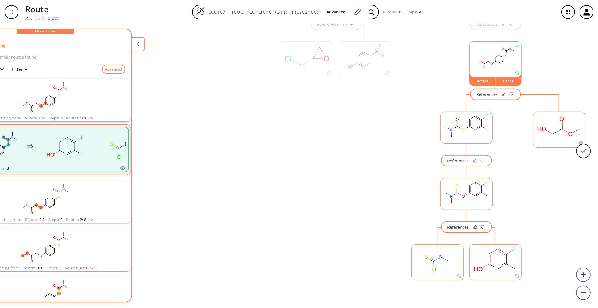
click at [445, 265] on rect at bounding box center [438, 259] width 52 height 29
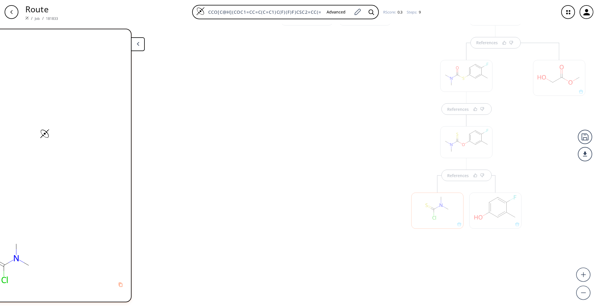
scroll to position [346, 0]
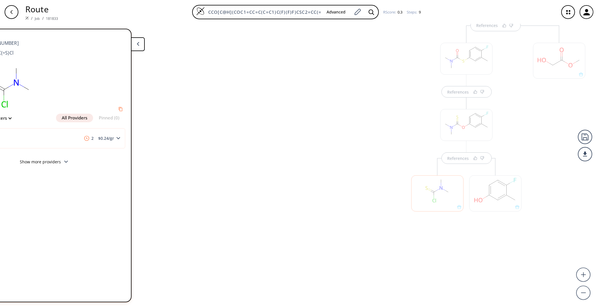
click at [506, 194] on div at bounding box center [495, 194] width 52 height 36
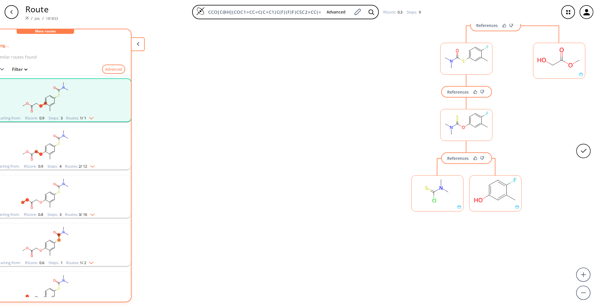
click at [504, 200] on rect at bounding box center [496, 190] width 52 height 29
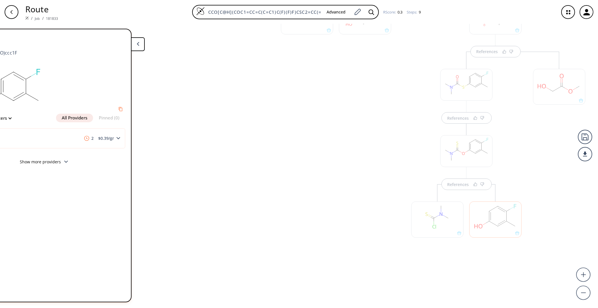
scroll to position [318, 0]
drag, startPoint x: 562, startPoint y: 137, endPoint x: 532, endPoint y: 165, distance: 41.1
click at [532, 165] on div "References References References References References References References Re…" at bounding box center [277, 164] width 649 height 280
click at [558, 97] on div at bounding box center [559, 88] width 52 height 36
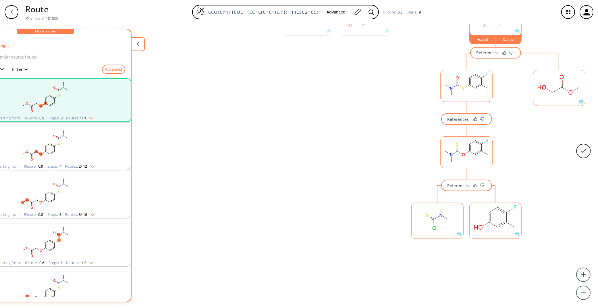
click at [558, 97] on rect at bounding box center [559, 84] width 52 height 29
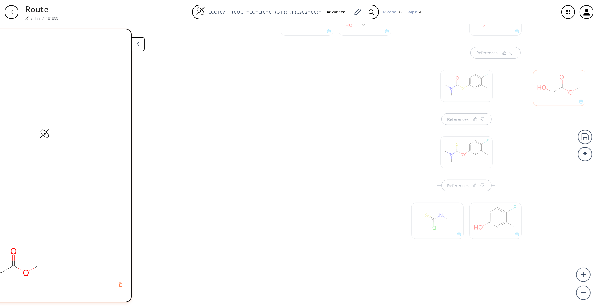
scroll to position [346, 0]
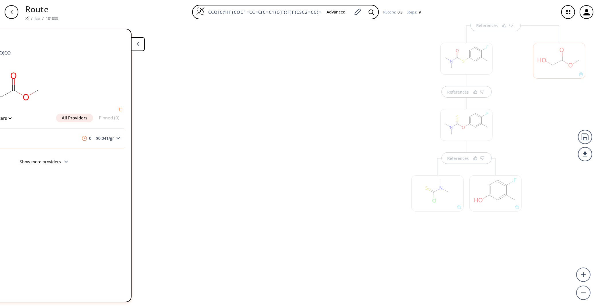
click at [351, 185] on div "References" at bounding box center [336, 77] width 122 height 384
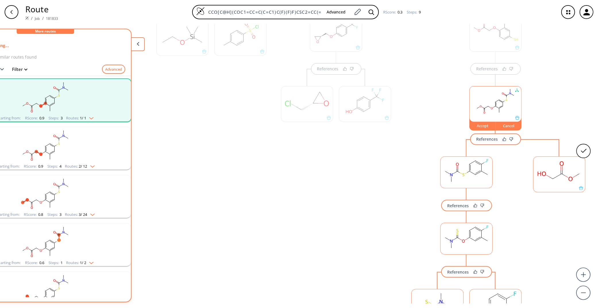
scroll to position [193, 0]
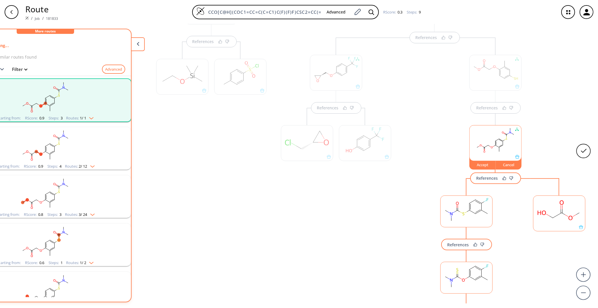
click at [488, 165] on div "Accept" at bounding box center [483, 164] width 26 height 3
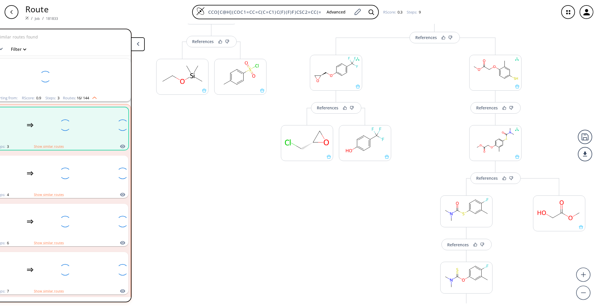
scroll to position [12, 0]
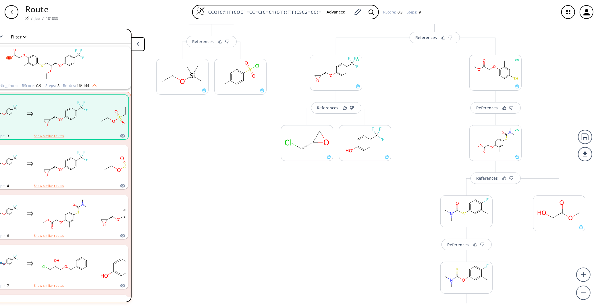
click at [351, 244] on div "Change Clear References More routes from here More routes from here" at bounding box center [336, 230] width 122 height 384
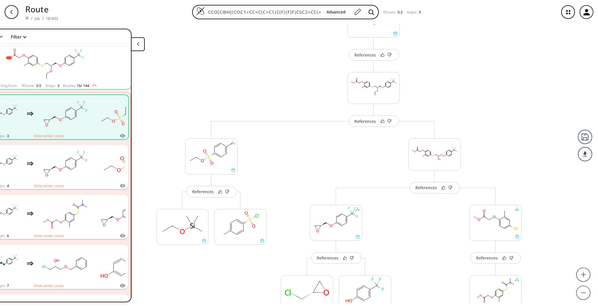
scroll to position [154, 0]
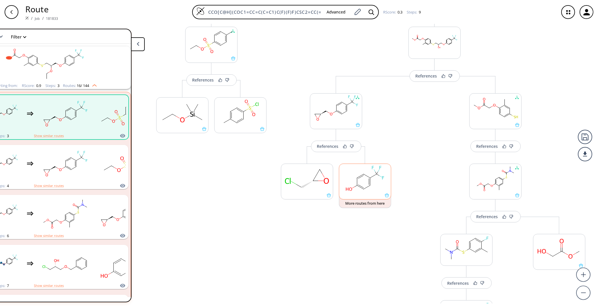
click at [352, 185] on rect at bounding box center [365, 178] width 52 height 29
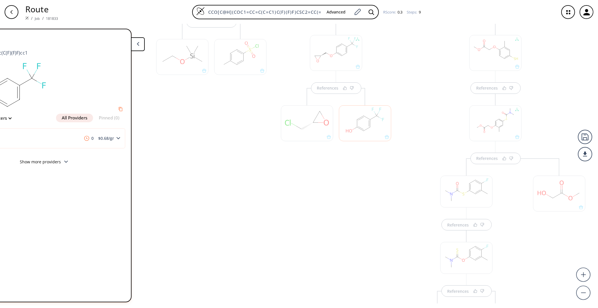
scroll to position [200, 0]
click at [296, 129] on div at bounding box center [307, 136] width 52 height 36
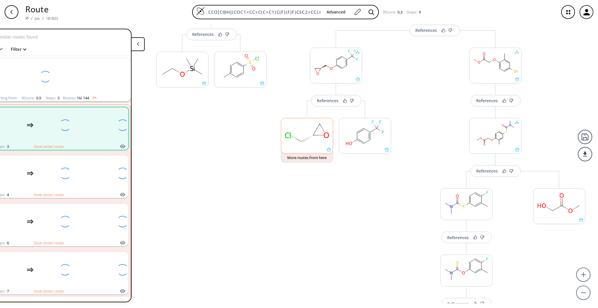
scroll to position [12, 0]
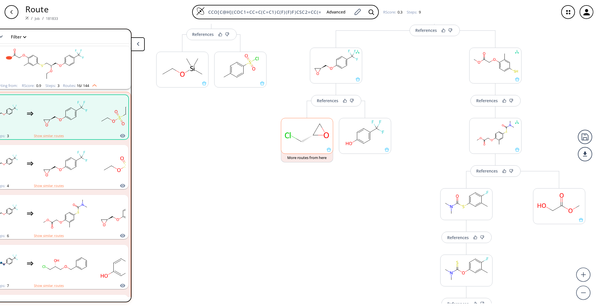
click at [296, 129] on rect at bounding box center [307, 132] width 52 height 29
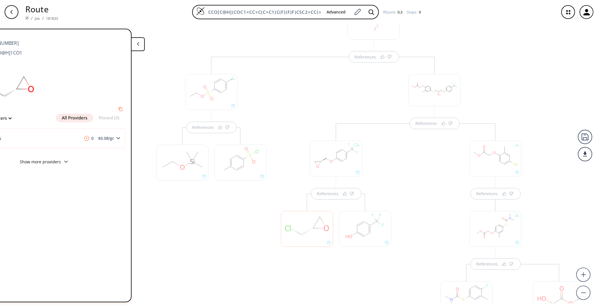
scroll to position [85, 0]
click at [249, 175] on div at bounding box center [240, 185] width 52 height 36
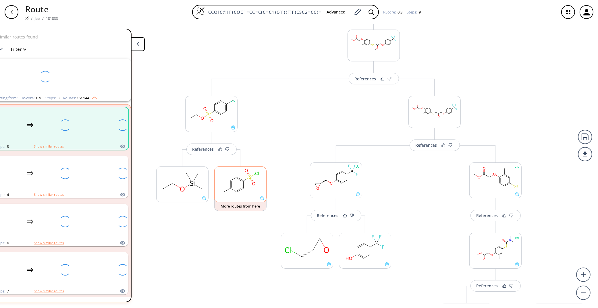
scroll to position [12, 0]
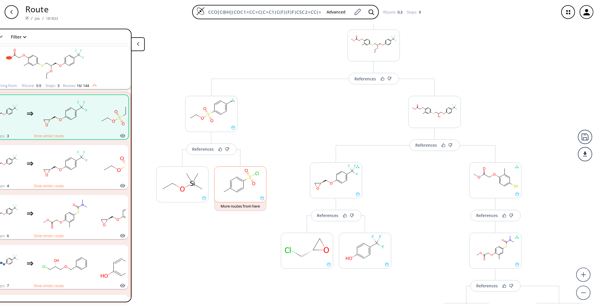
click at [249, 179] on ellipse at bounding box center [250, 177] width 5 height 5
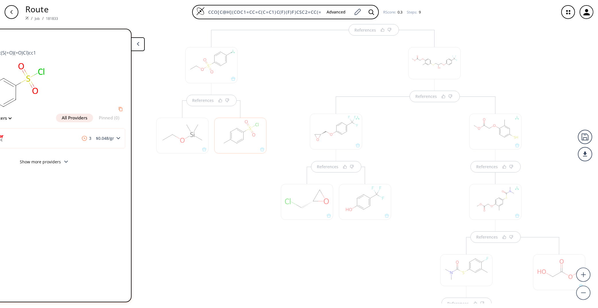
scroll to position [134, 0]
click at [196, 133] on div at bounding box center [182, 136] width 52 height 36
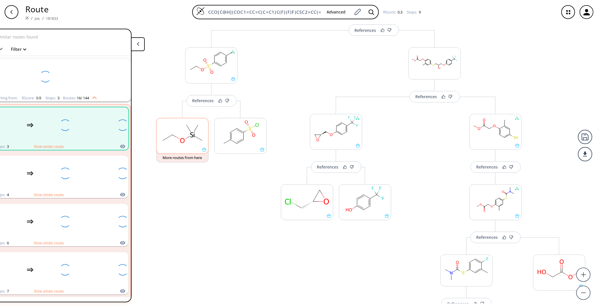
scroll to position [12, 0]
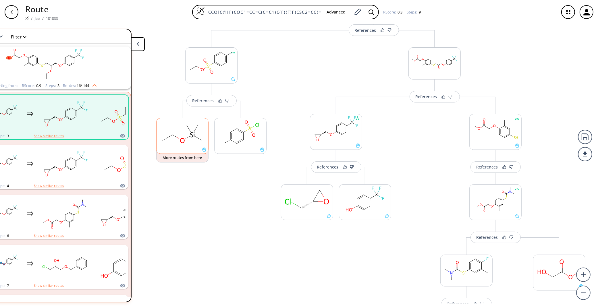
click at [196, 133] on rect at bounding box center [183, 132] width 52 height 29
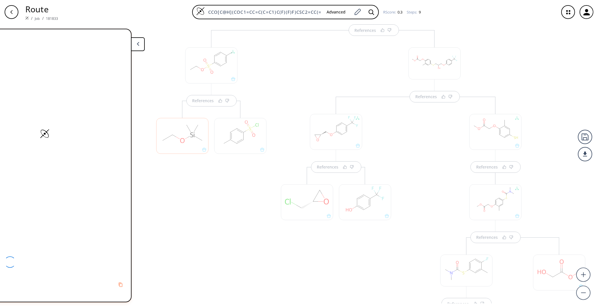
scroll to position [0, 0]
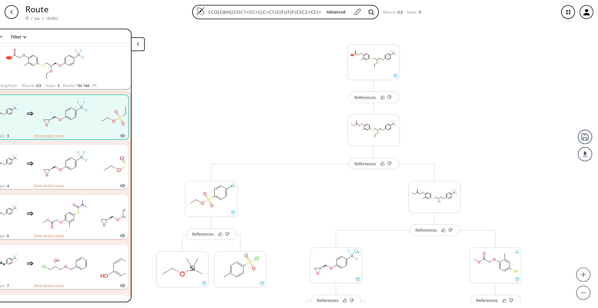
click at [139, 42] on button at bounding box center [138, 44] width 14 height 14
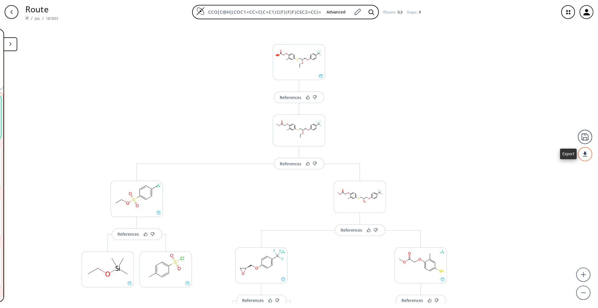
click at [586, 153] on div at bounding box center [585, 154] width 14 height 14
click at [566, 151] on li "PDF" at bounding box center [563, 151] width 29 height 9
click at [581, 159] on div at bounding box center [585, 154] width 14 height 14
click at [514, 178] on div at bounding box center [299, 154] width 598 height 308
click at [7, 48] on button at bounding box center [10, 44] width 14 height 14
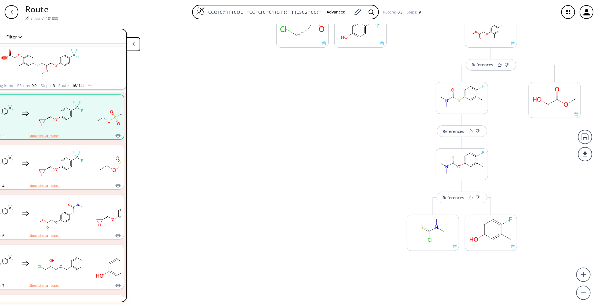
scroll to position [0, 61]
click at [469, 50] on div "Change" at bounding box center [478, 51] width 26 height 3
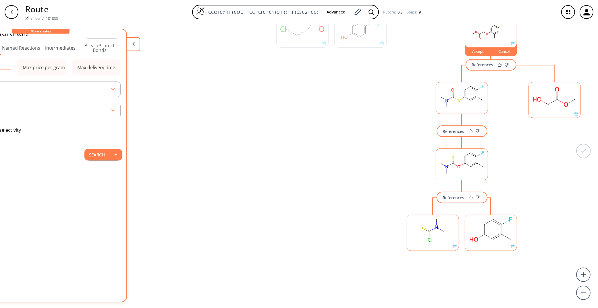
scroll to position [277, 0]
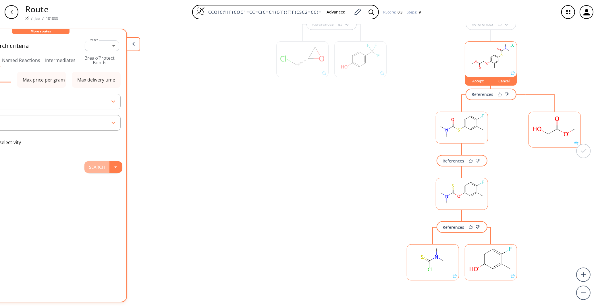
click at [84, 169] on button "Search" at bounding box center [96, 166] width 25 height 11
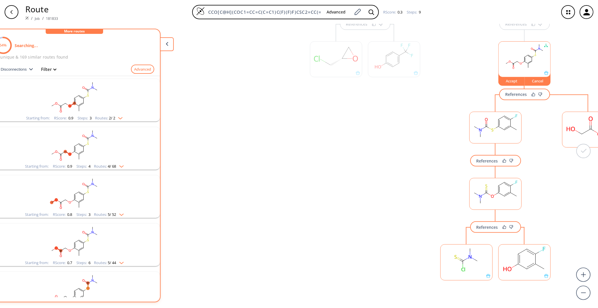
scroll to position [0, 0]
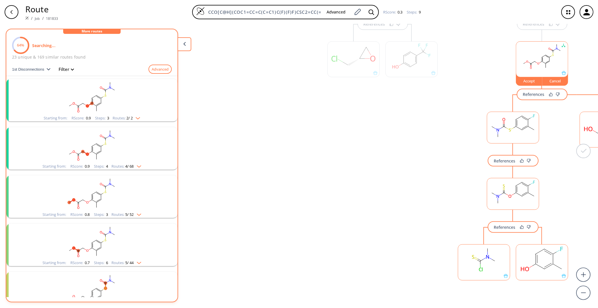
click at [150, 101] on rect "clusters" at bounding box center [91, 97] width 149 height 36
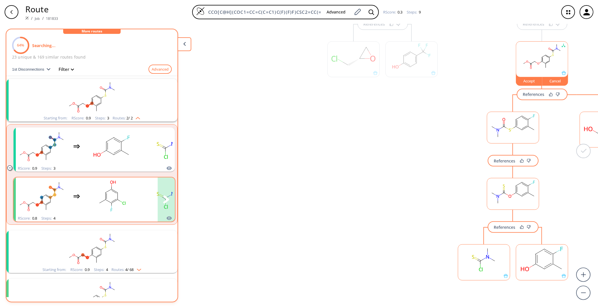
click at [128, 202] on rect "clusters" at bounding box center [112, 196] width 52 height 36
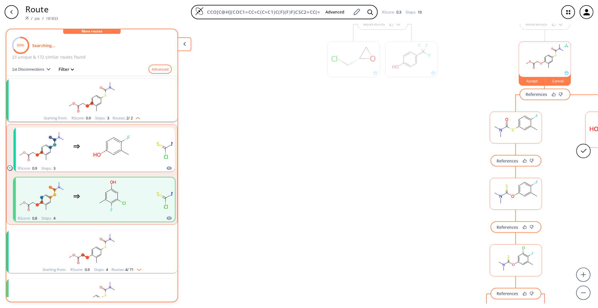
scroll to position [0, 67]
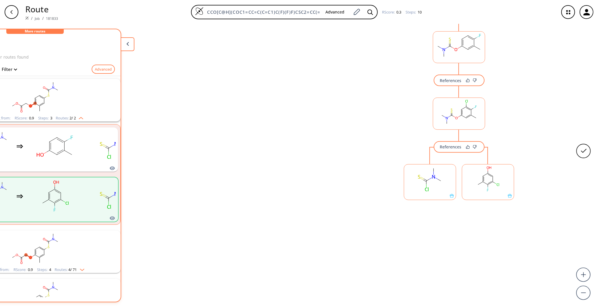
click at [429, 182] on rect at bounding box center [430, 179] width 52 height 29
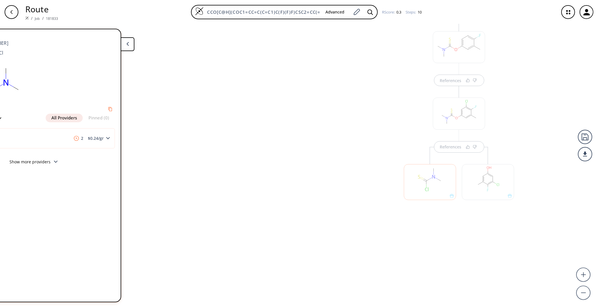
click at [480, 182] on div at bounding box center [488, 182] width 52 height 36
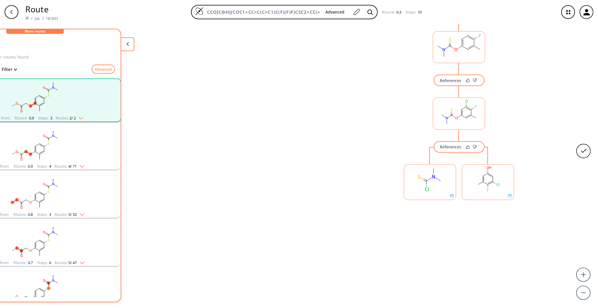
click at [480, 182] on rect at bounding box center [488, 179] width 52 height 29
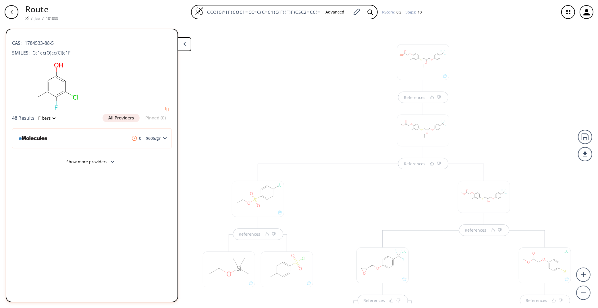
scroll to position [424, 0]
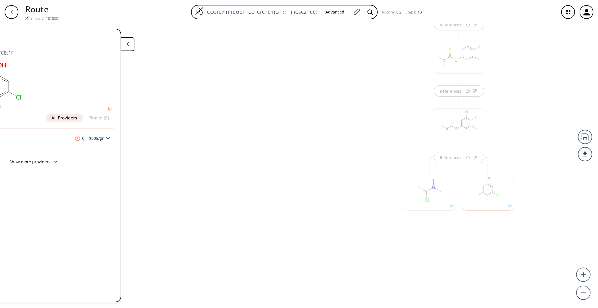
drag, startPoint x: 352, startPoint y: 297, endPoint x: 364, endPoint y: 307, distance: 15.7
click at [364, 304] on div "References References References References References References References Re…" at bounding box center [270, 164] width 655 height 280
click at [526, 243] on div at bounding box center [555, 107] width 58 height 298
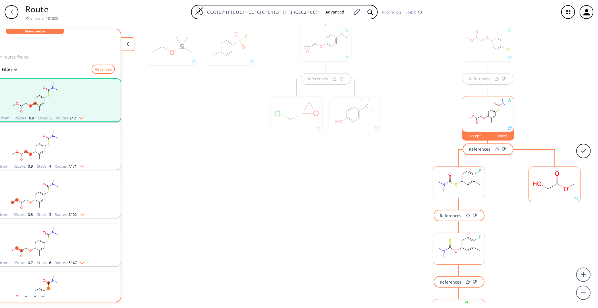
click at [553, 176] on rect at bounding box center [555, 181] width 52 height 29
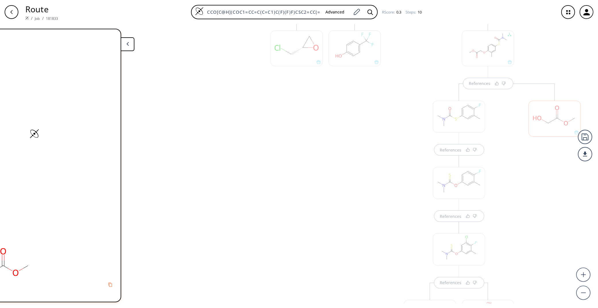
scroll to position [347, 0]
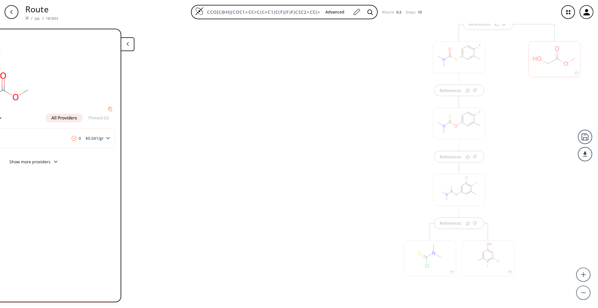
click at [548, 225] on div at bounding box center [555, 173] width 58 height 298
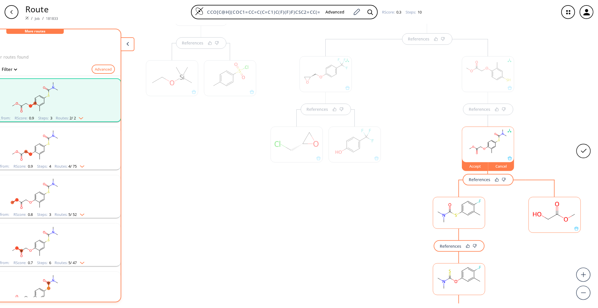
scroll to position [0, 0]
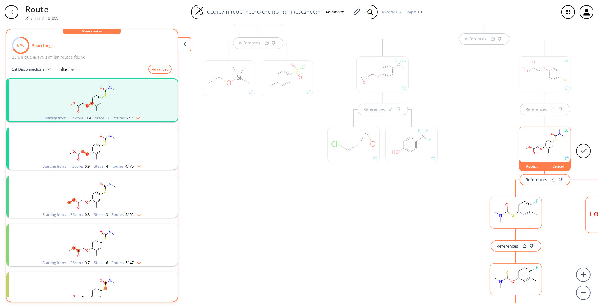
click at [125, 148] on rect "clusters" at bounding box center [91, 145] width 149 height 36
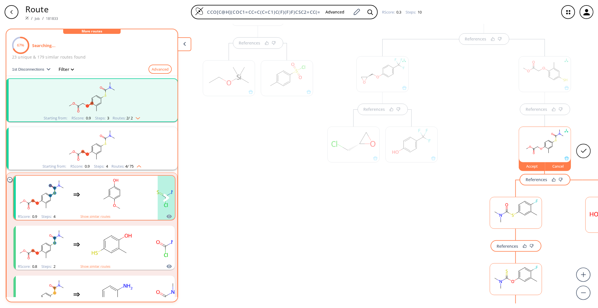
click at [113, 202] on rect "clusters" at bounding box center [112, 195] width 52 height 36
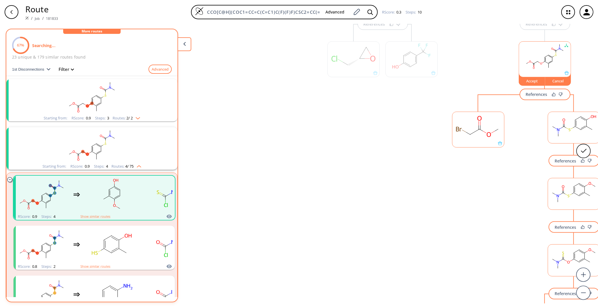
scroll to position [0, 67]
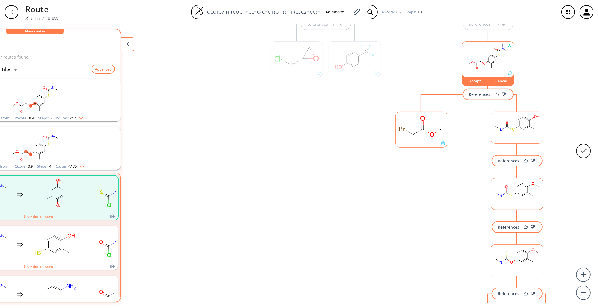
click at [398, 130] on ellipse at bounding box center [402, 129] width 8 height 7
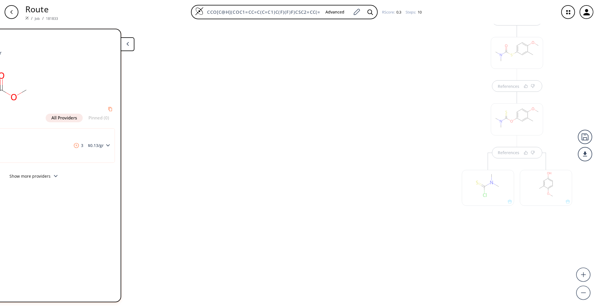
scroll to position [423, 0]
click at [483, 174] on div at bounding box center [488, 182] width 52 height 36
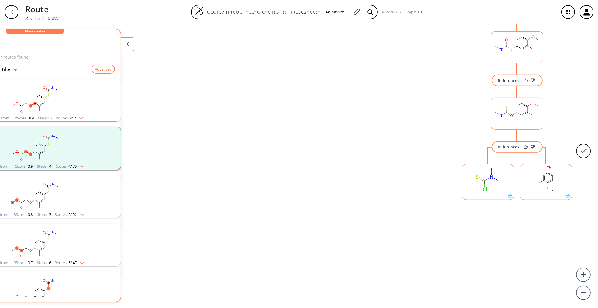
click at [482, 183] on ellipse at bounding box center [484, 180] width 5 height 5
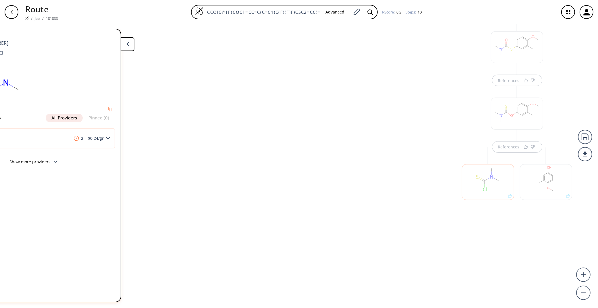
click at [534, 177] on div at bounding box center [546, 182] width 52 height 36
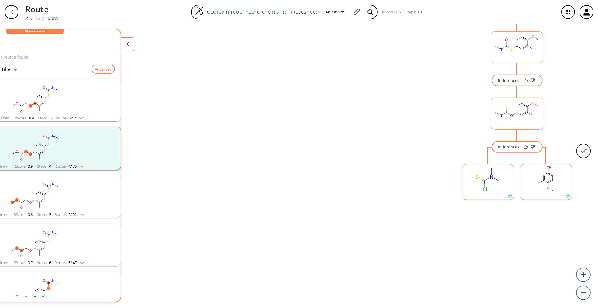
click at [536, 182] on rect at bounding box center [546, 179] width 52 height 29
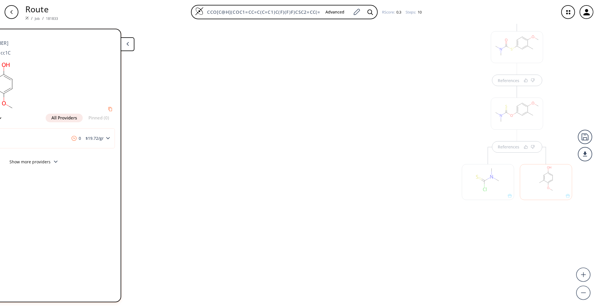
click at [385, 273] on div "References References References References References References References" at bounding box center [427, 10] width 330 height 540
